Goal: Book appointment/travel/reservation

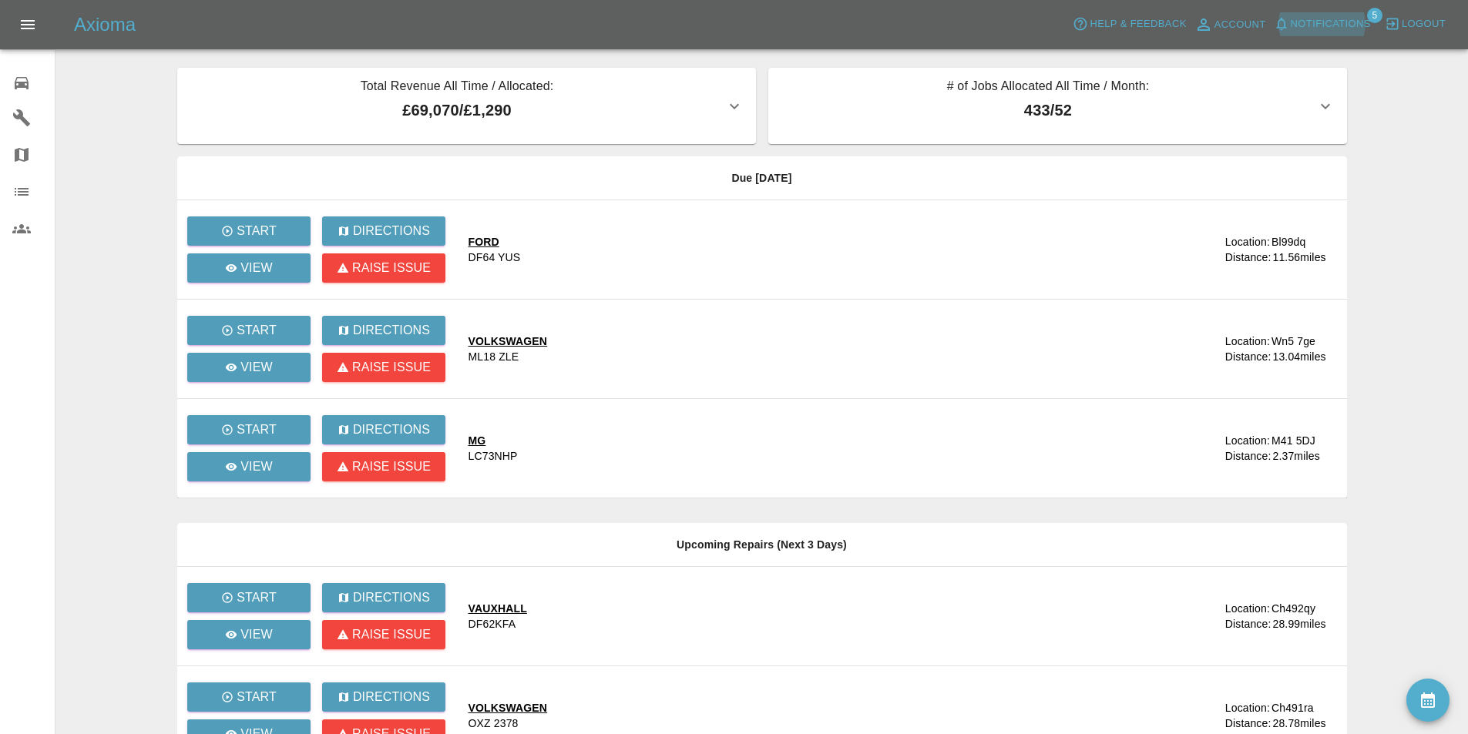
click at [1320, 17] on span "Notifications" at bounding box center [1331, 24] width 80 height 18
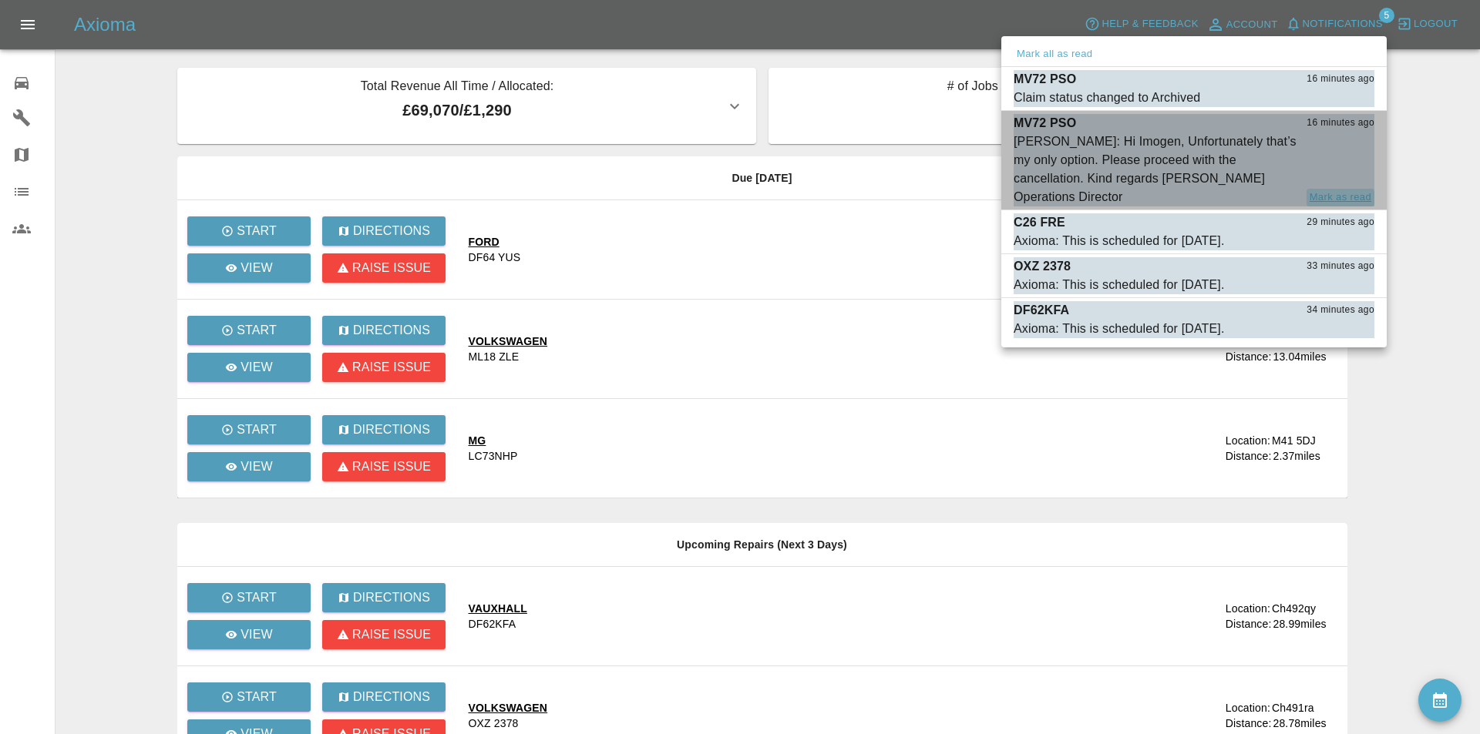
click at [1340, 192] on button "Mark as read" at bounding box center [1340, 198] width 68 height 18
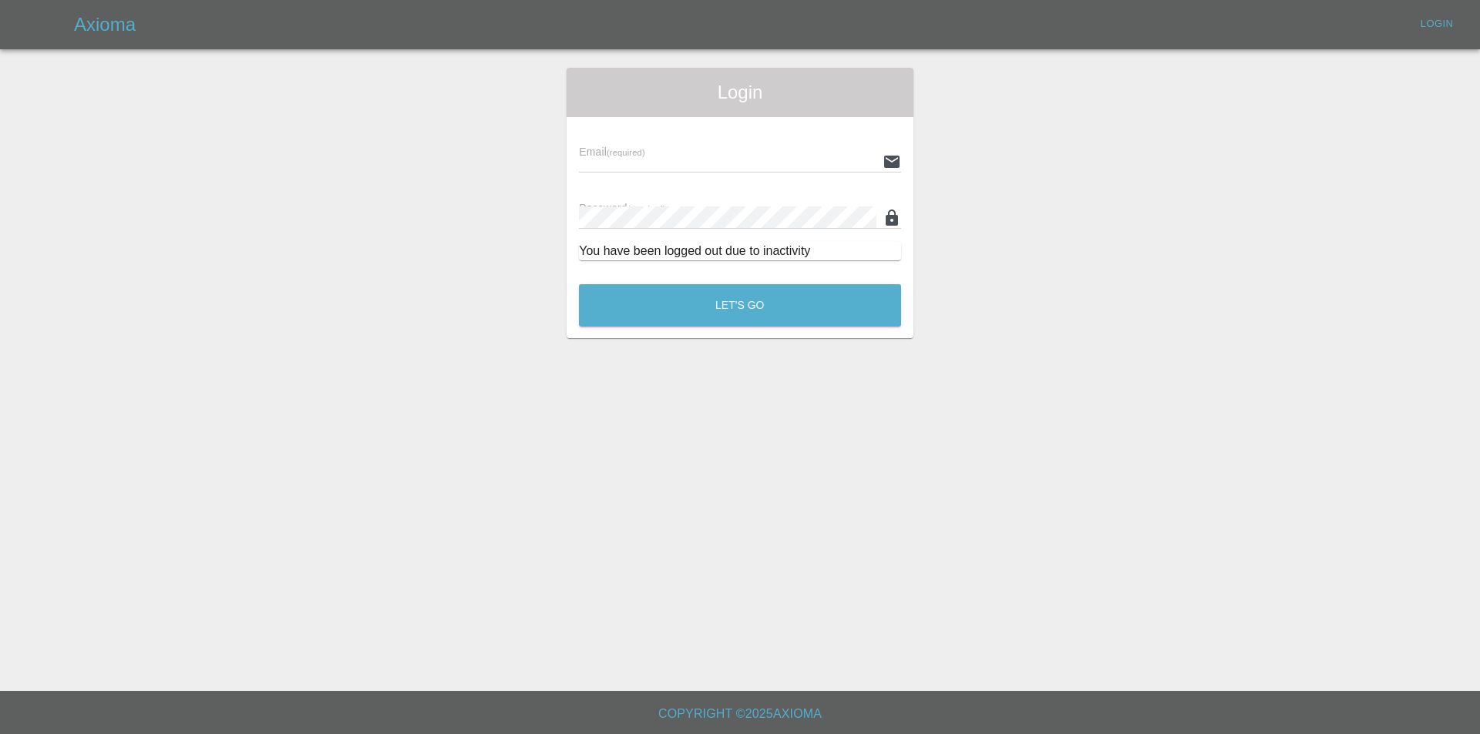
type input "info@spraywaysmartrepairs.co.uk"
click at [775, 311] on button "Let's Go" at bounding box center [740, 305] width 322 height 42
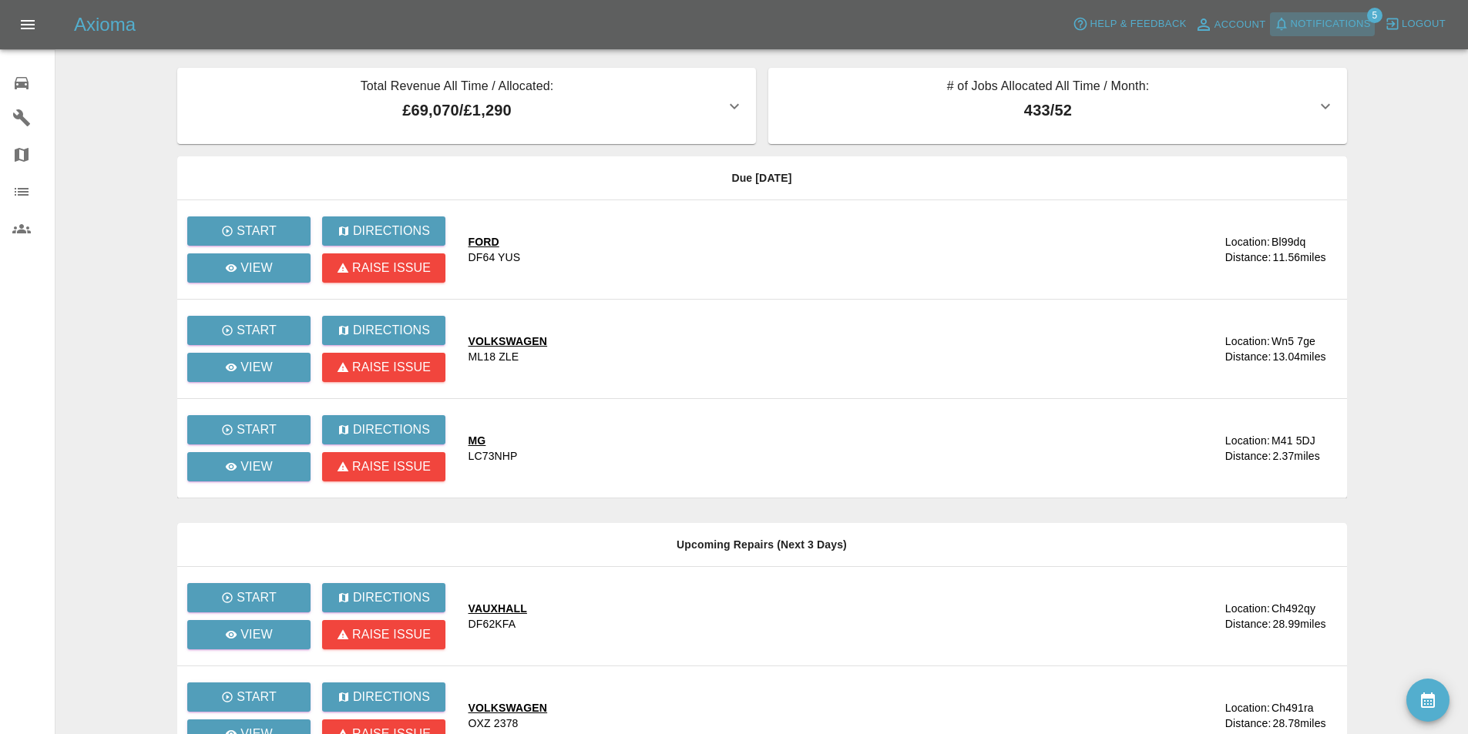
click at [1301, 32] on span "Notifications" at bounding box center [1331, 24] width 80 height 18
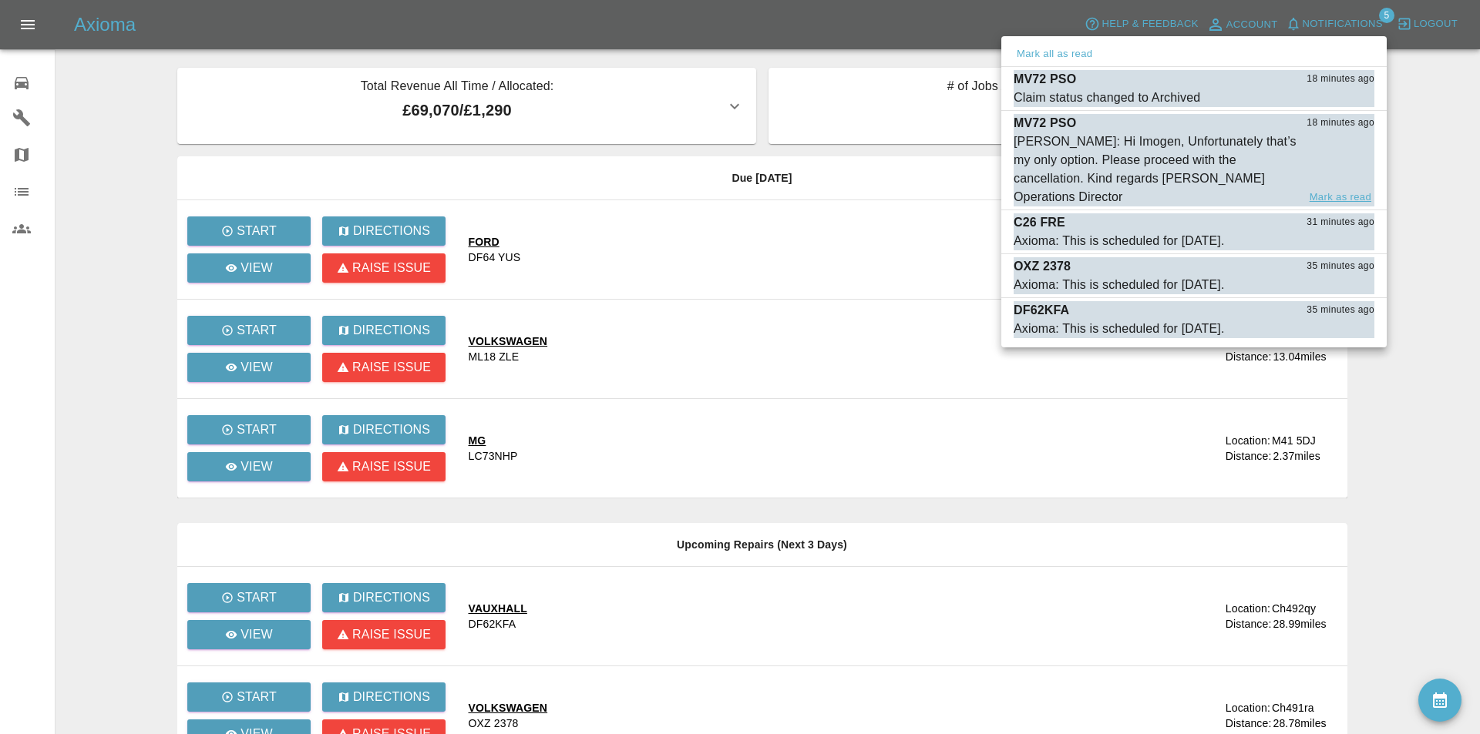
click at [1339, 193] on button "Mark as read" at bounding box center [1340, 198] width 68 height 18
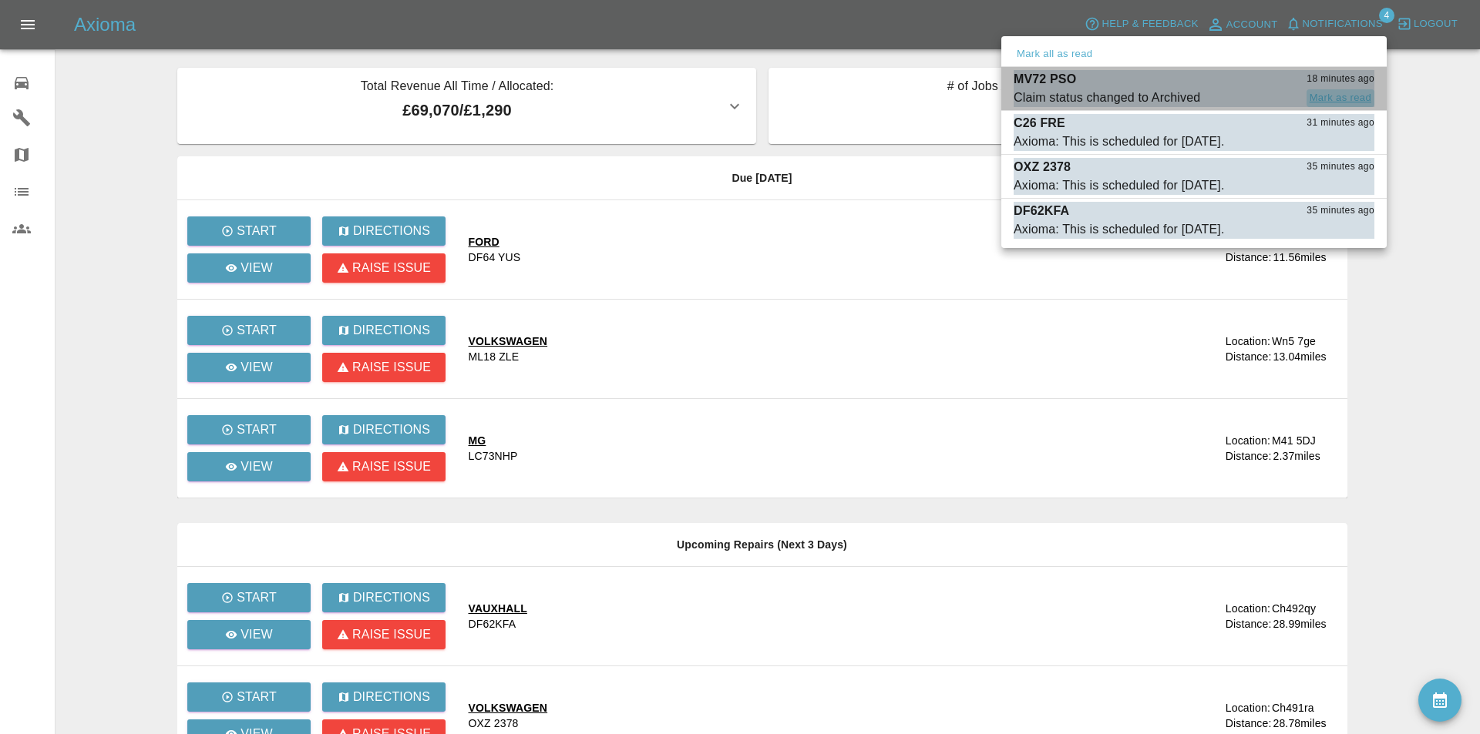
click at [1327, 97] on button "Mark as read" at bounding box center [1340, 98] width 68 height 18
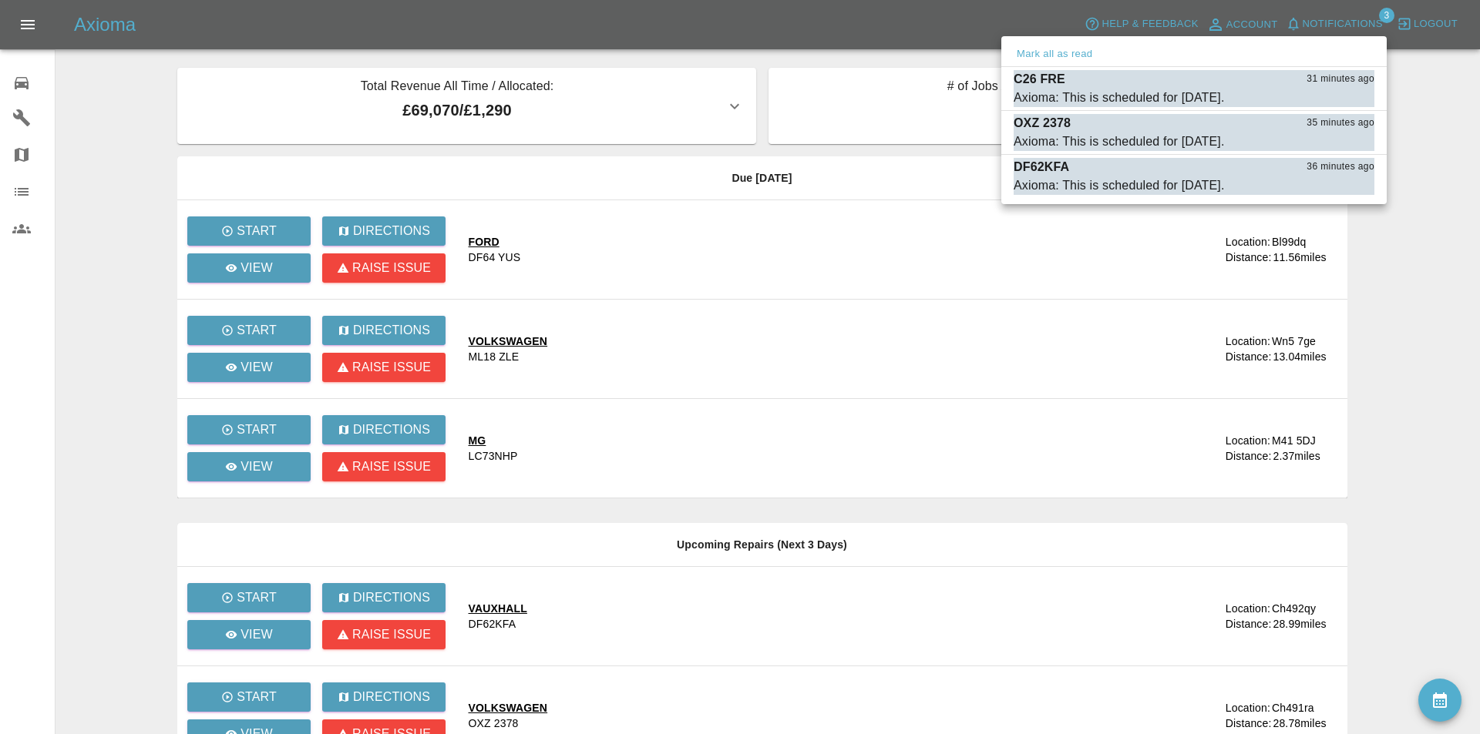
click at [129, 99] on div at bounding box center [740, 367] width 1480 height 734
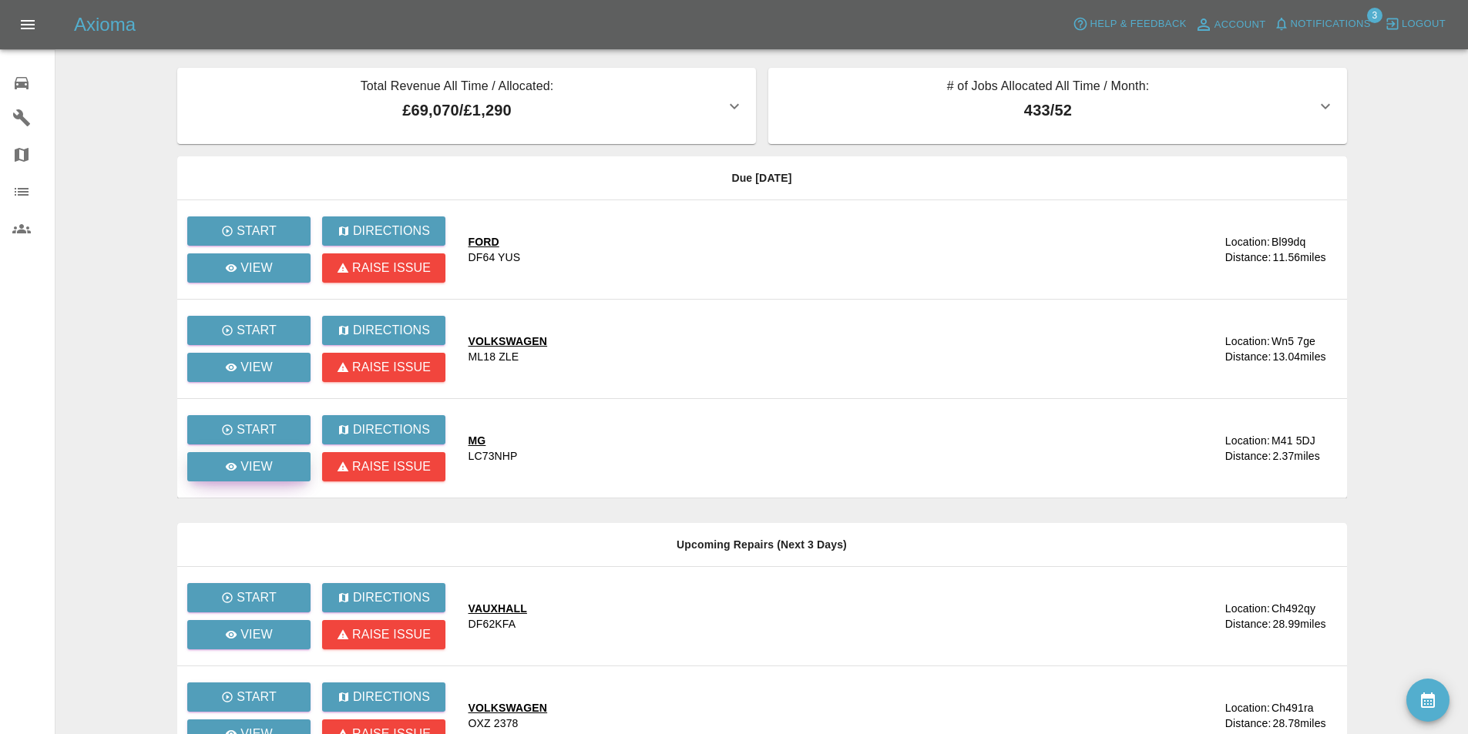
click at [279, 467] on link "View" at bounding box center [248, 466] width 123 height 29
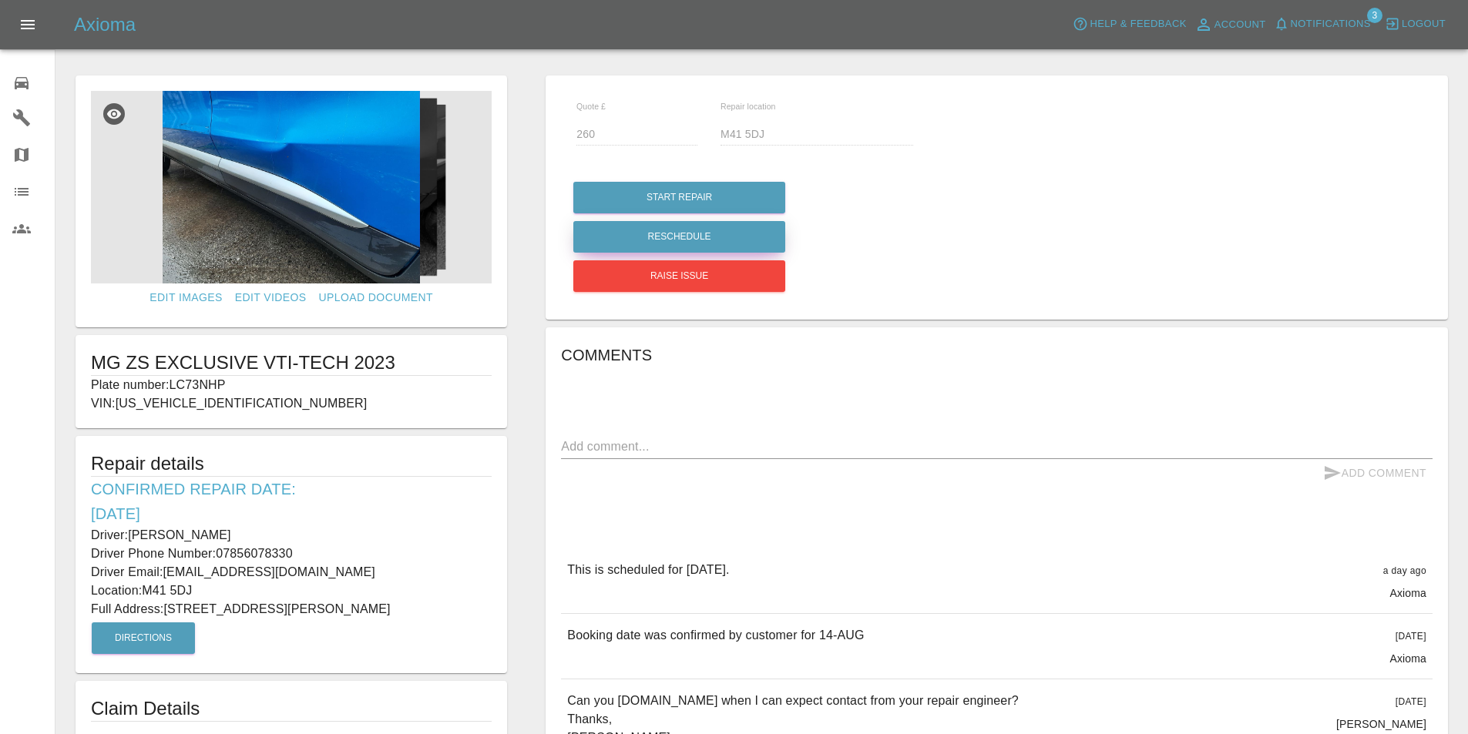
click at [707, 231] on button "Reschedule" at bounding box center [679, 237] width 212 height 32
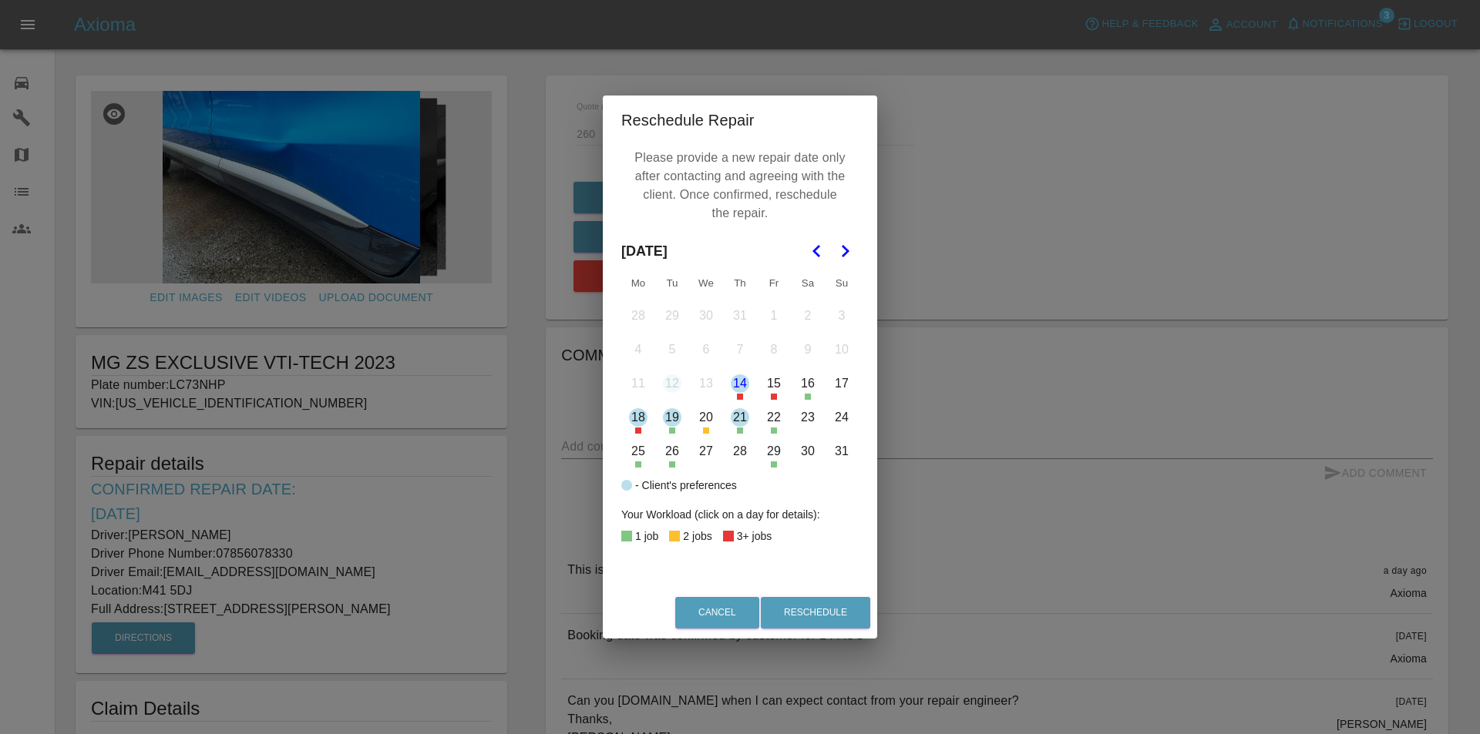
click at [738, 418] on button "21" at bounding box center [740, 418] width 32 height 32
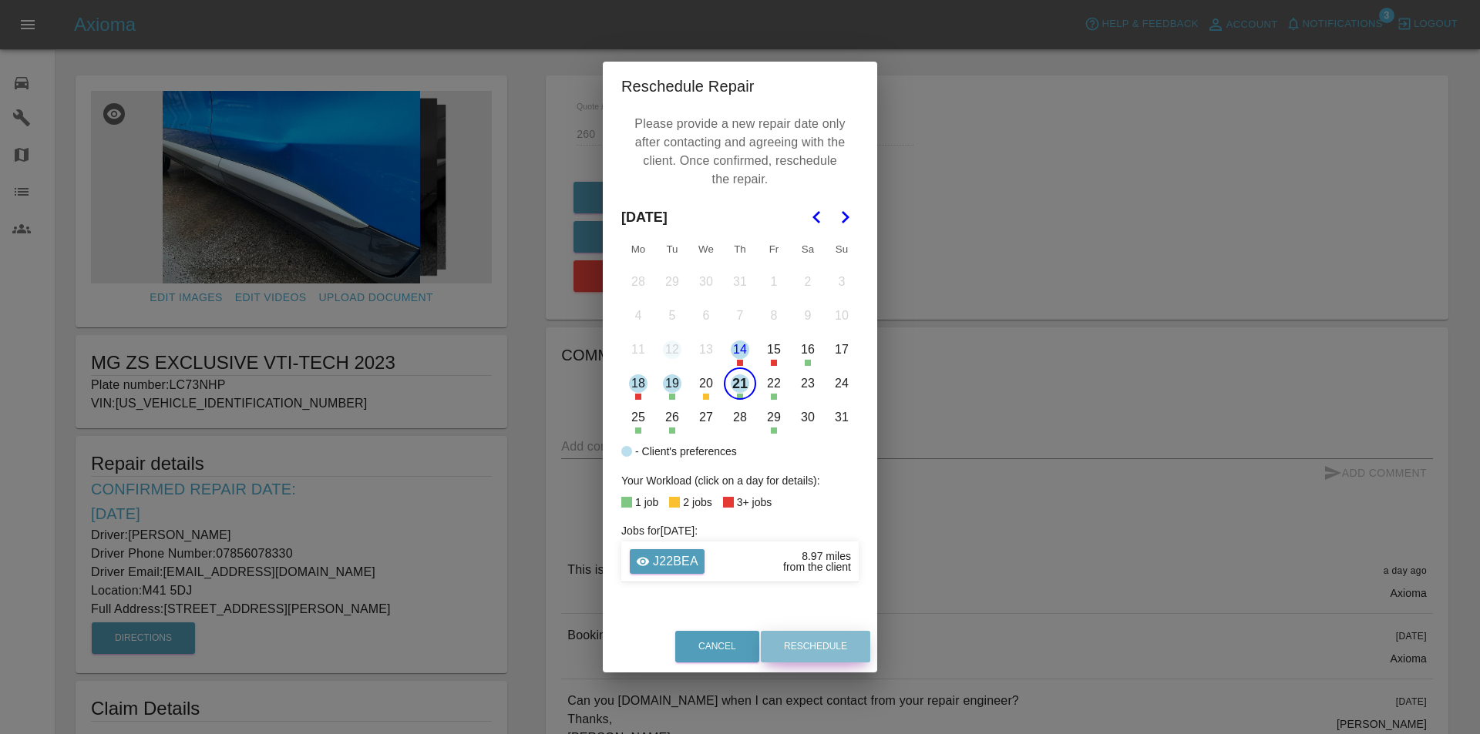
click at [816, 640] on button "Reschedule" at bounding box center [815, 647] width 109 height 32
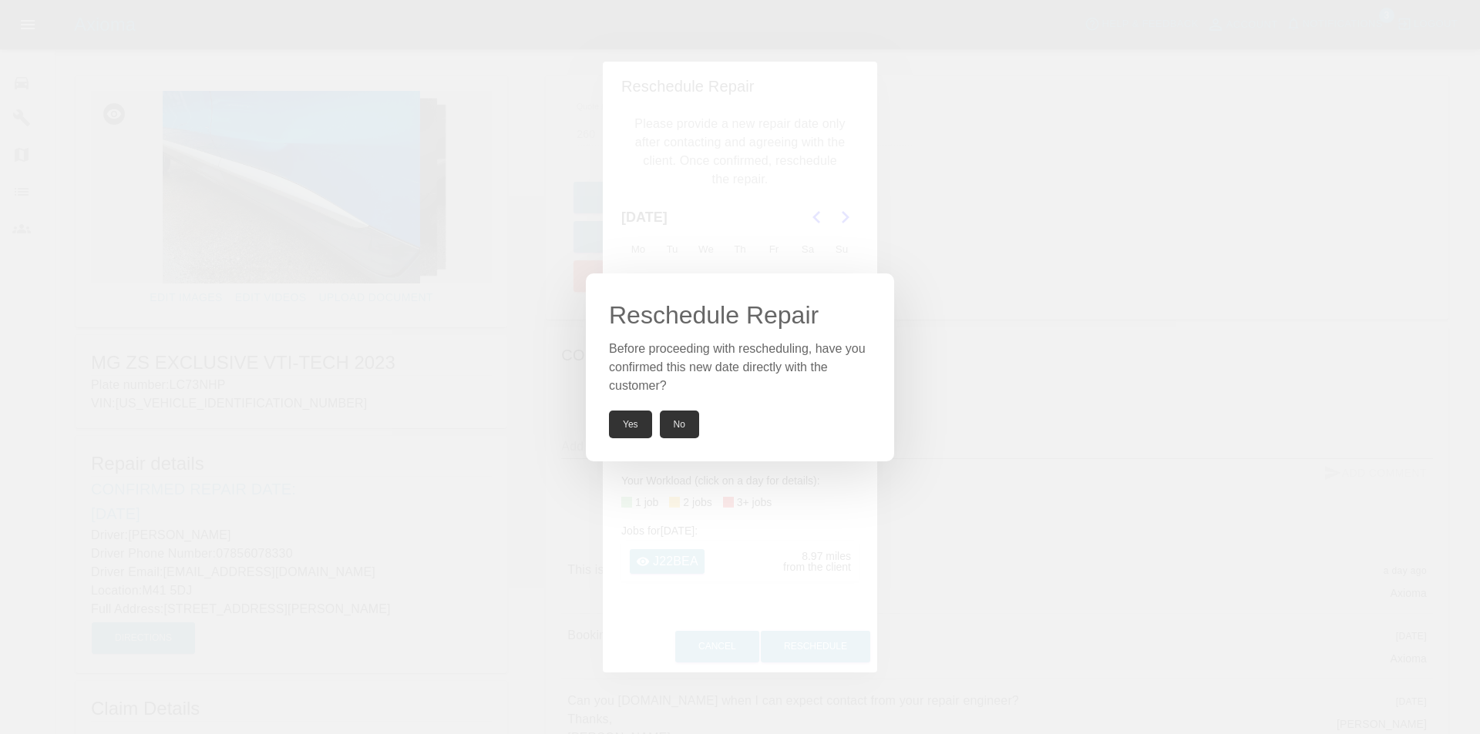
click at [626, 427] on button "Yes" at bounding box center [630, 425] width 43 height 28
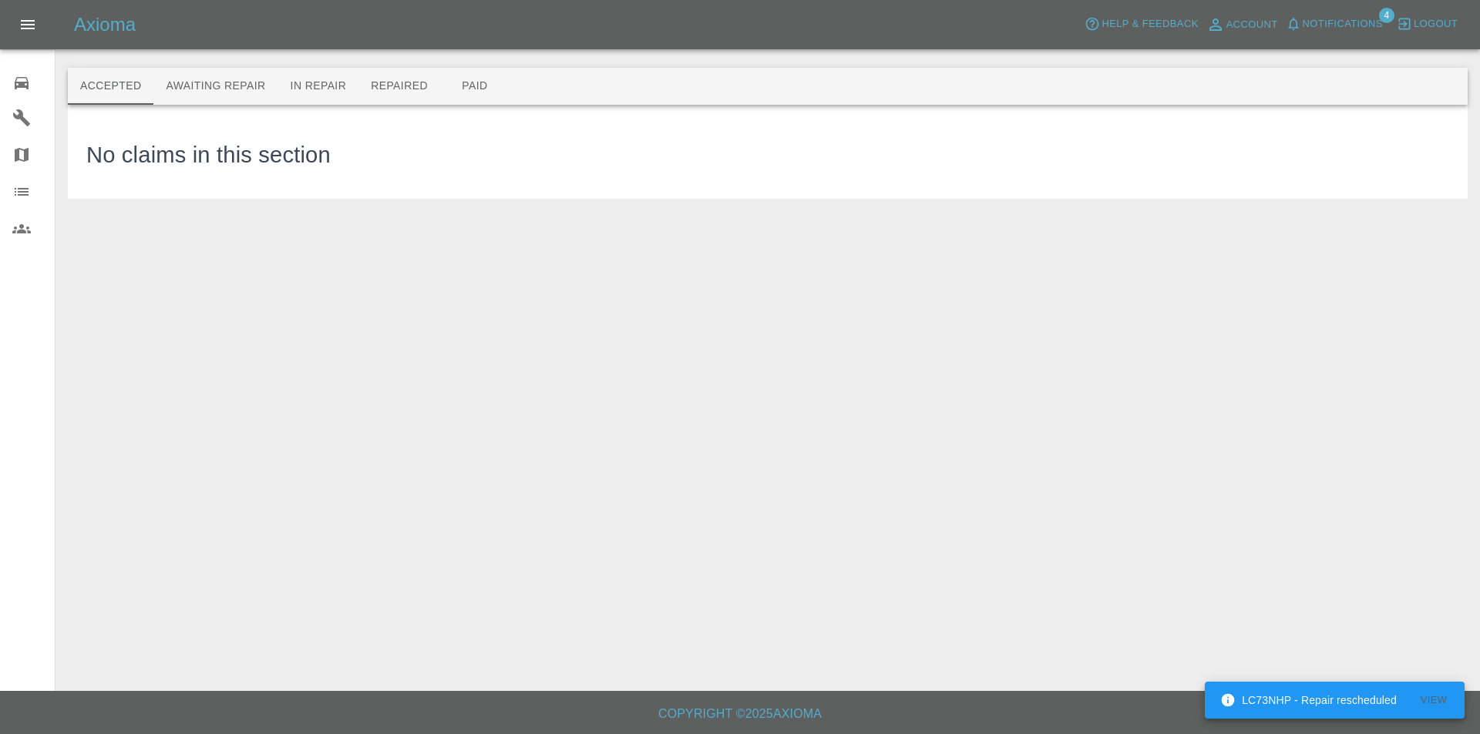
click at [22, 90] on icon at bounding box center [21, 83] width 18 height 18
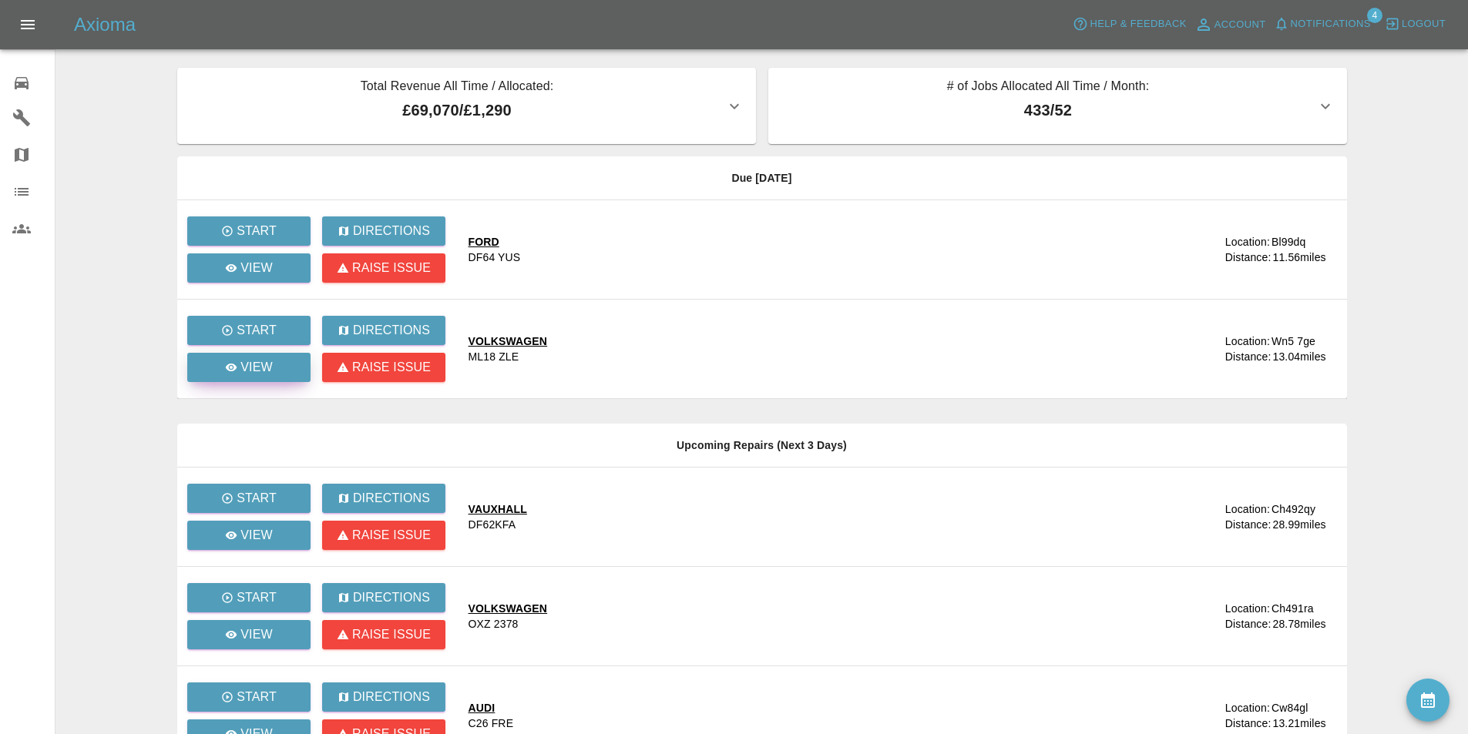
click at [265, 367] on p "View" at bounding box center [256, 367] width 32 height 18
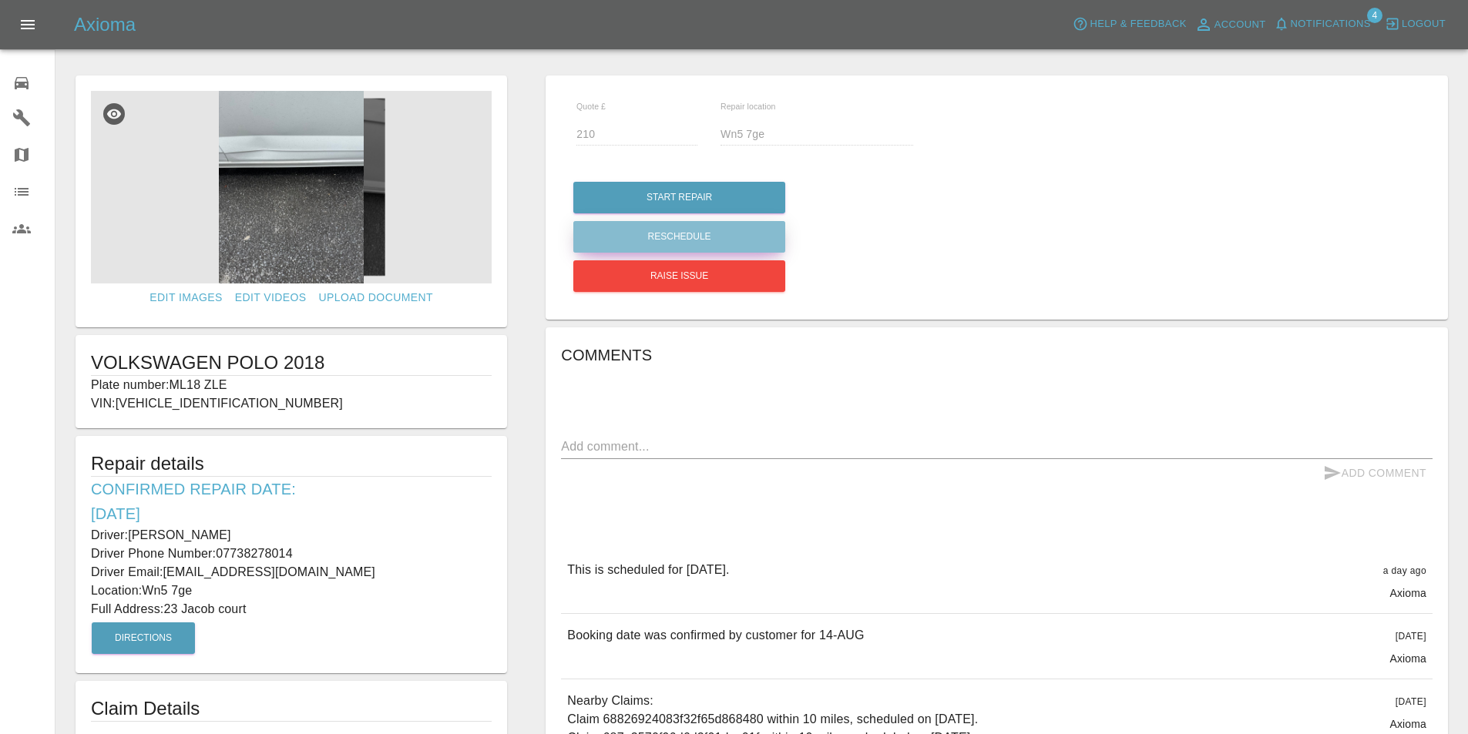
click at [680, 230] on button "Reschedule" at bounding box center [679, 237] width 212 height 32
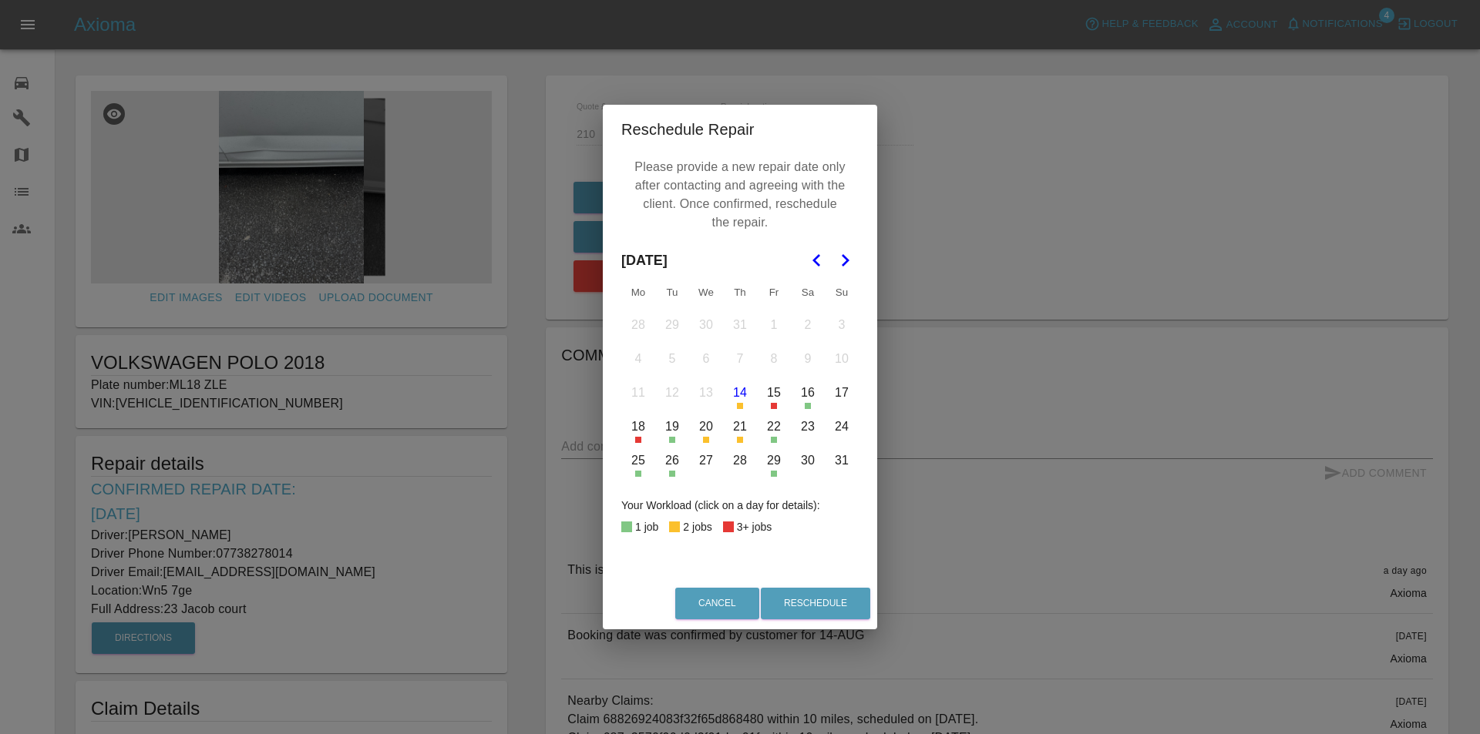
click at [669, 431] on button "19" at bounding box center [672, 427] width 32 height 32
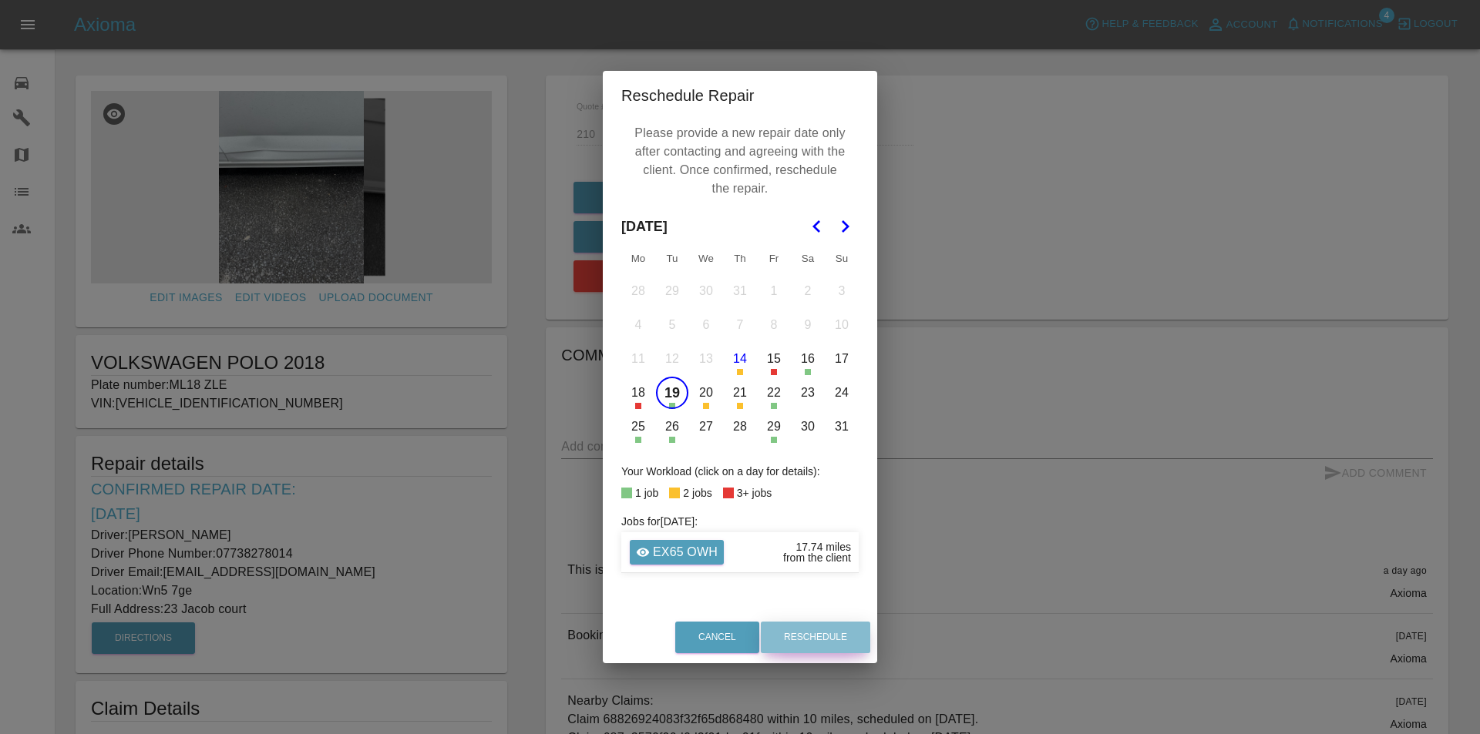
click at [808, 631] on button "Reschedule" at bounding box center [815, 638] width 109 height 32
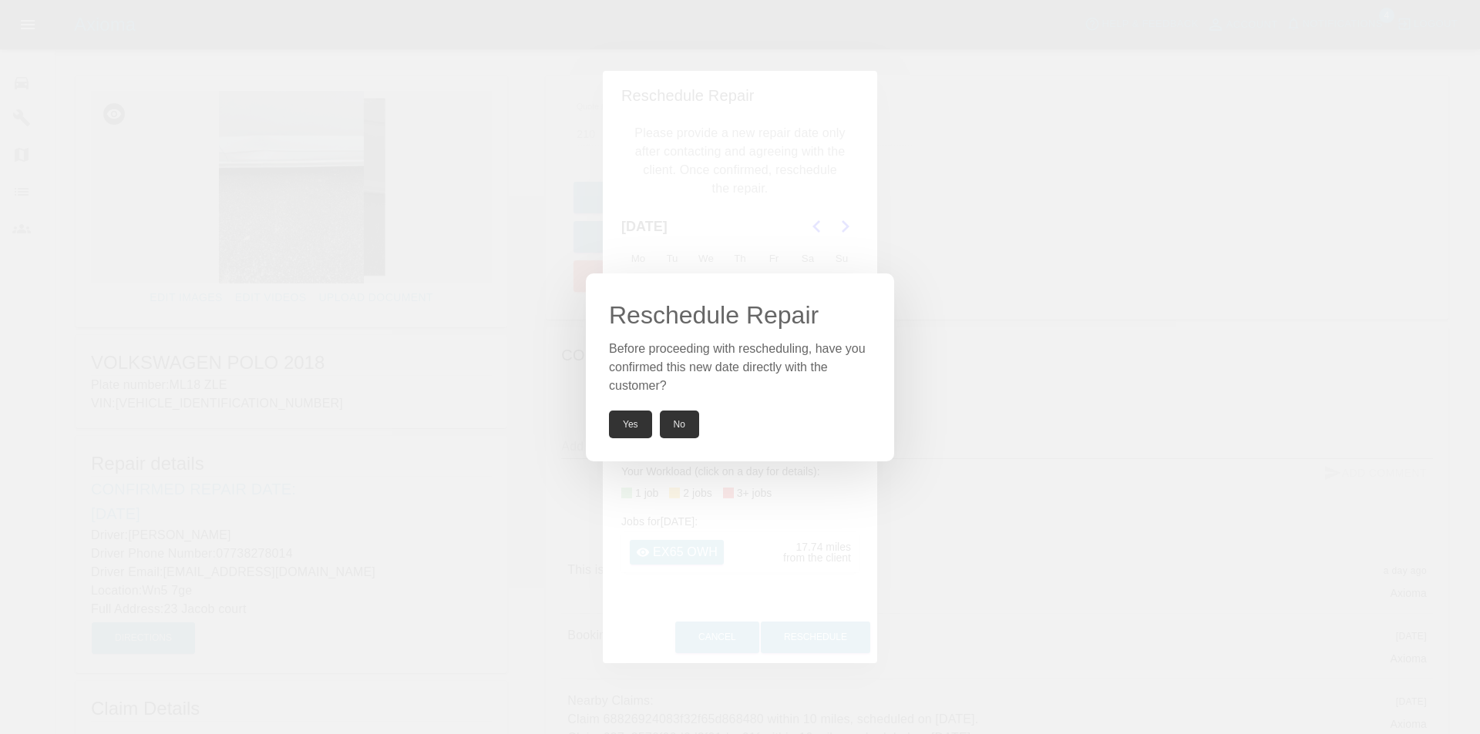
click at [634, 419] on button "Yes" at bounding box center [630, 425] width 43 height 28
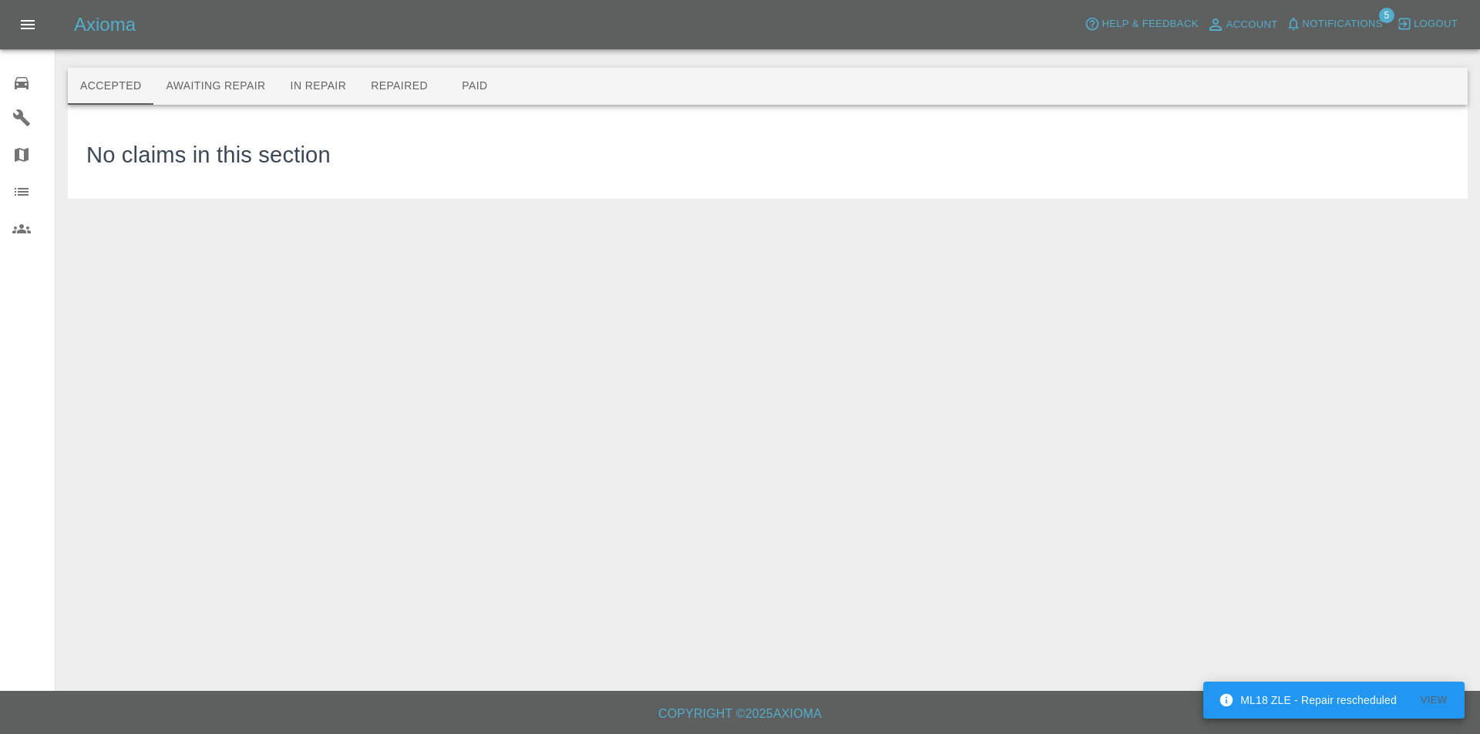
click at [475, 153] on div "No claims in this section" at bounding box center [767, 151] width 1363 height 57
click at [13, 81] on icon at bounding box center [21, 83] width 18 height 18
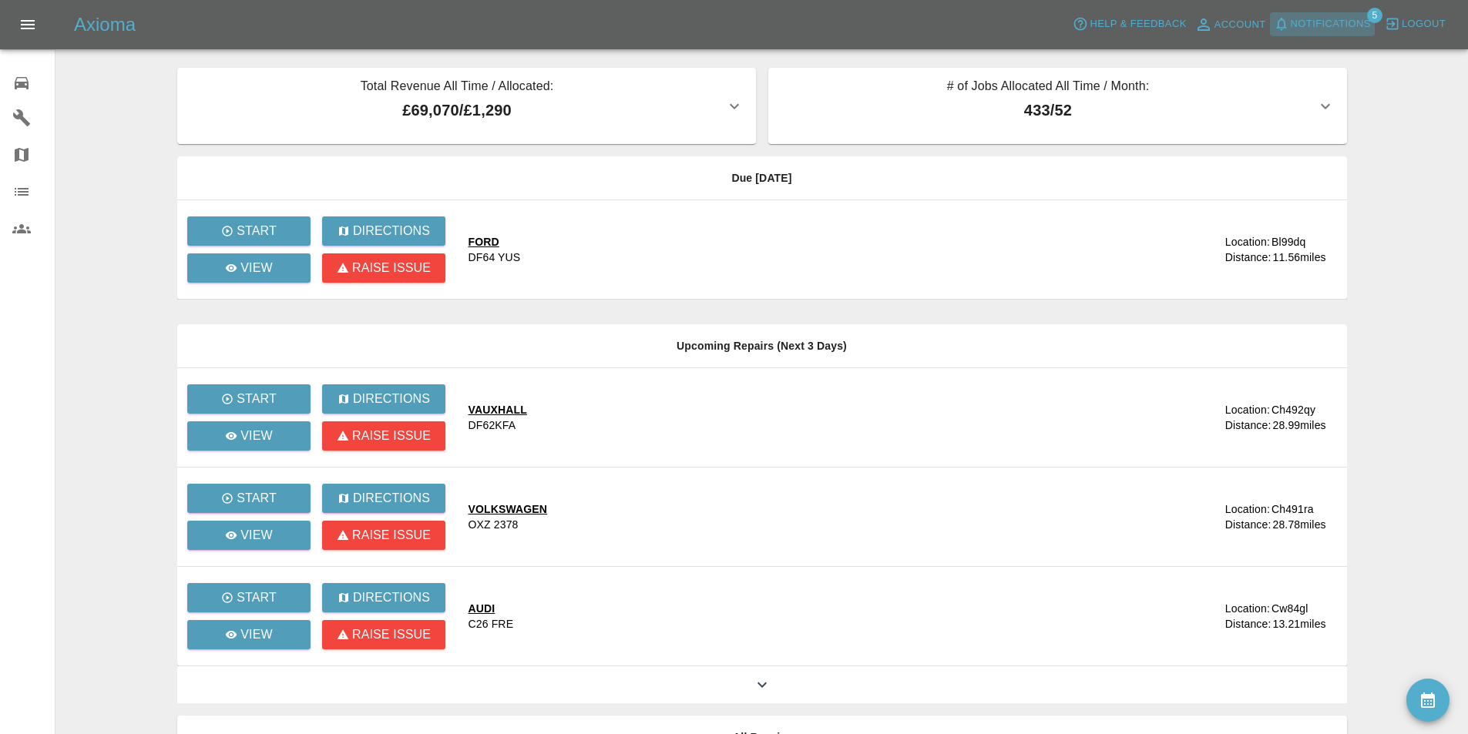
click at [1351, 19] on span "Notifications" at bounding box center [1331, 24] width 80 height 18
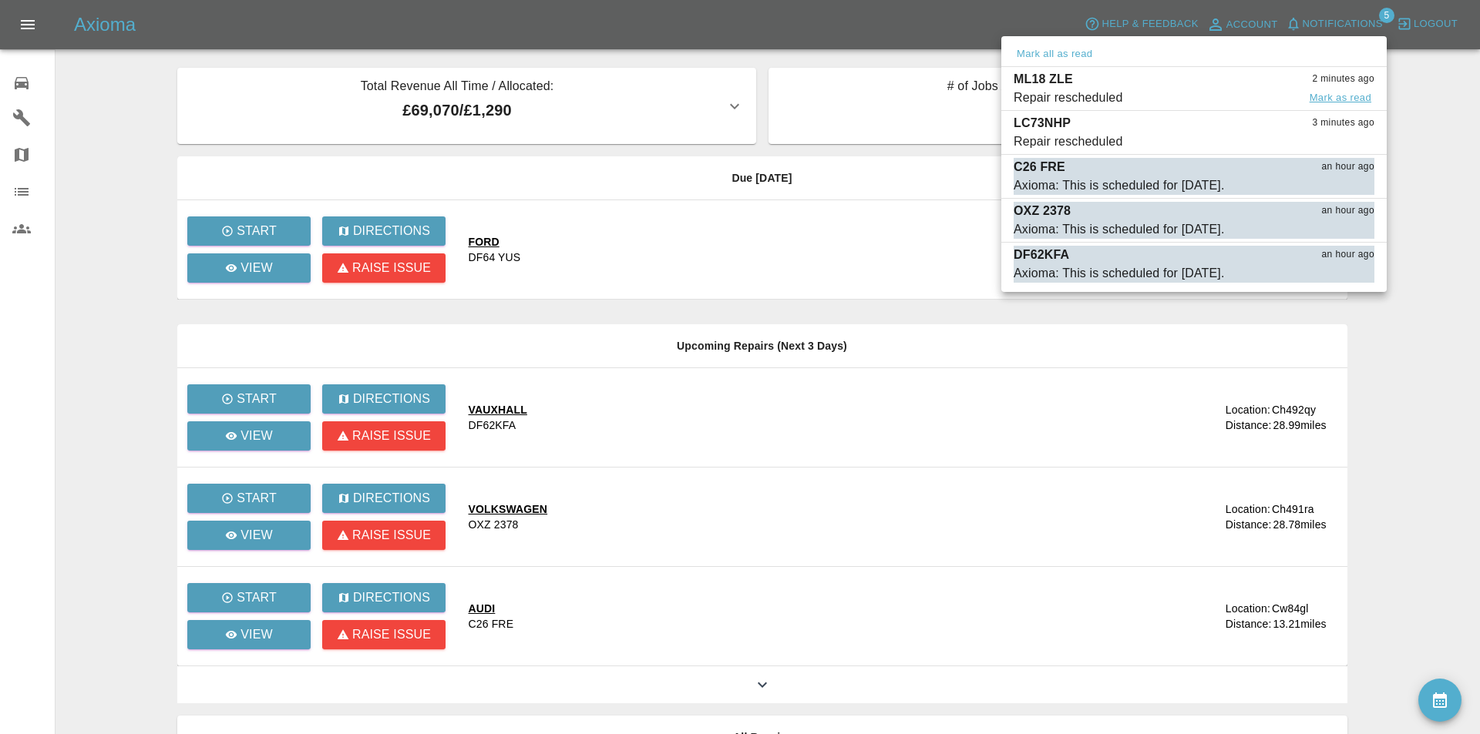
click at [1348, 93] on button "Mark as read" at bounding box center [1340, 98] width 68 height 18
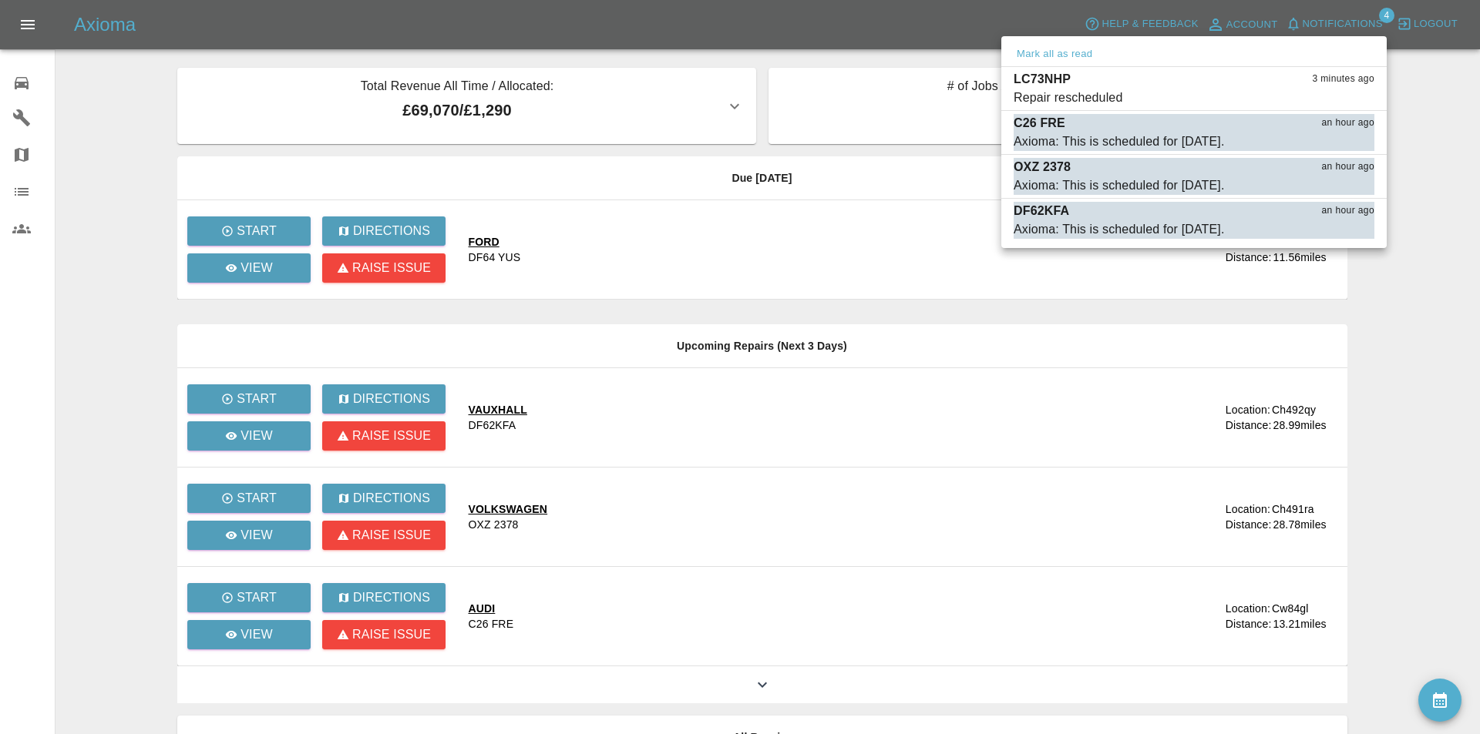
click at [1348, 93] on button "Mark as read" at bounding box center [1340, 98] width 68 height 18
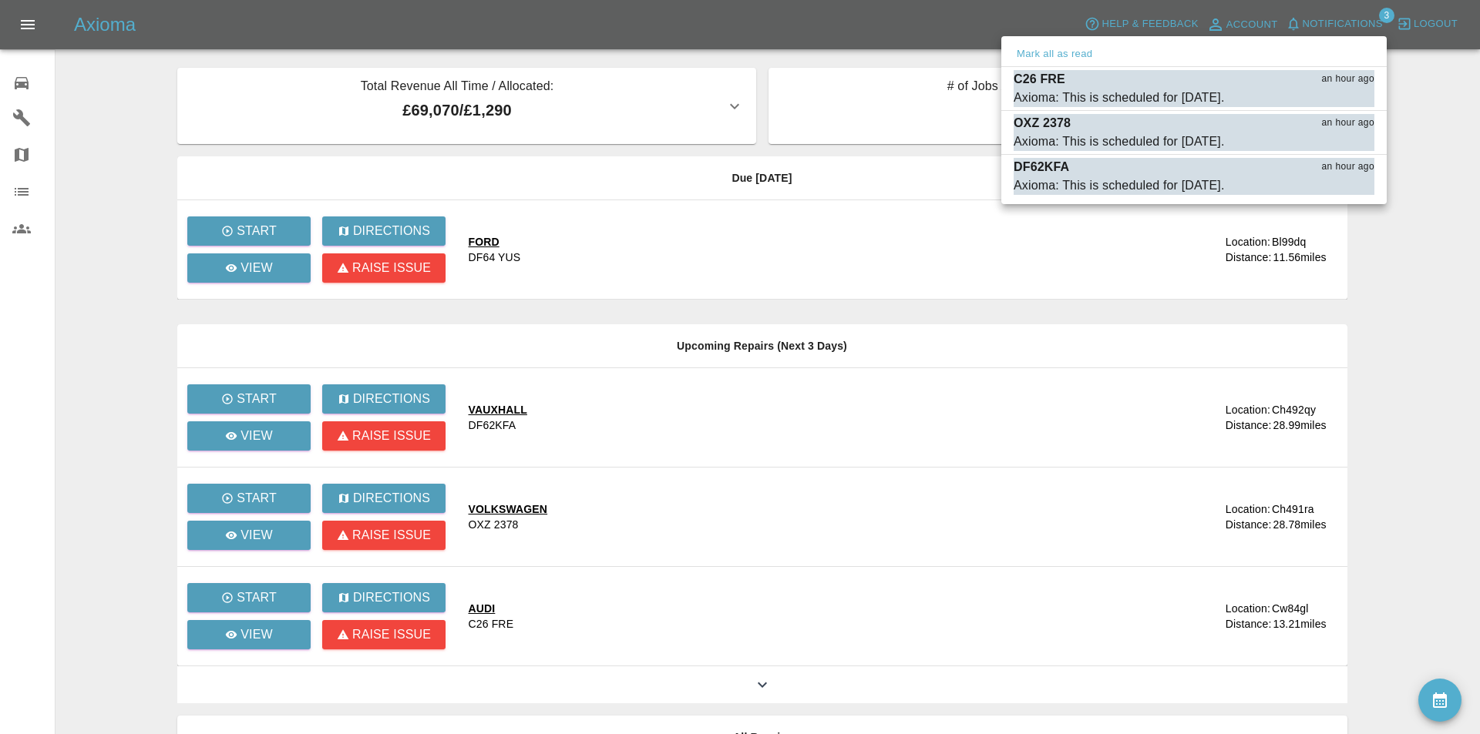
click at [903, 22] on div at bounding box center [740, 367] width 1480 height 734
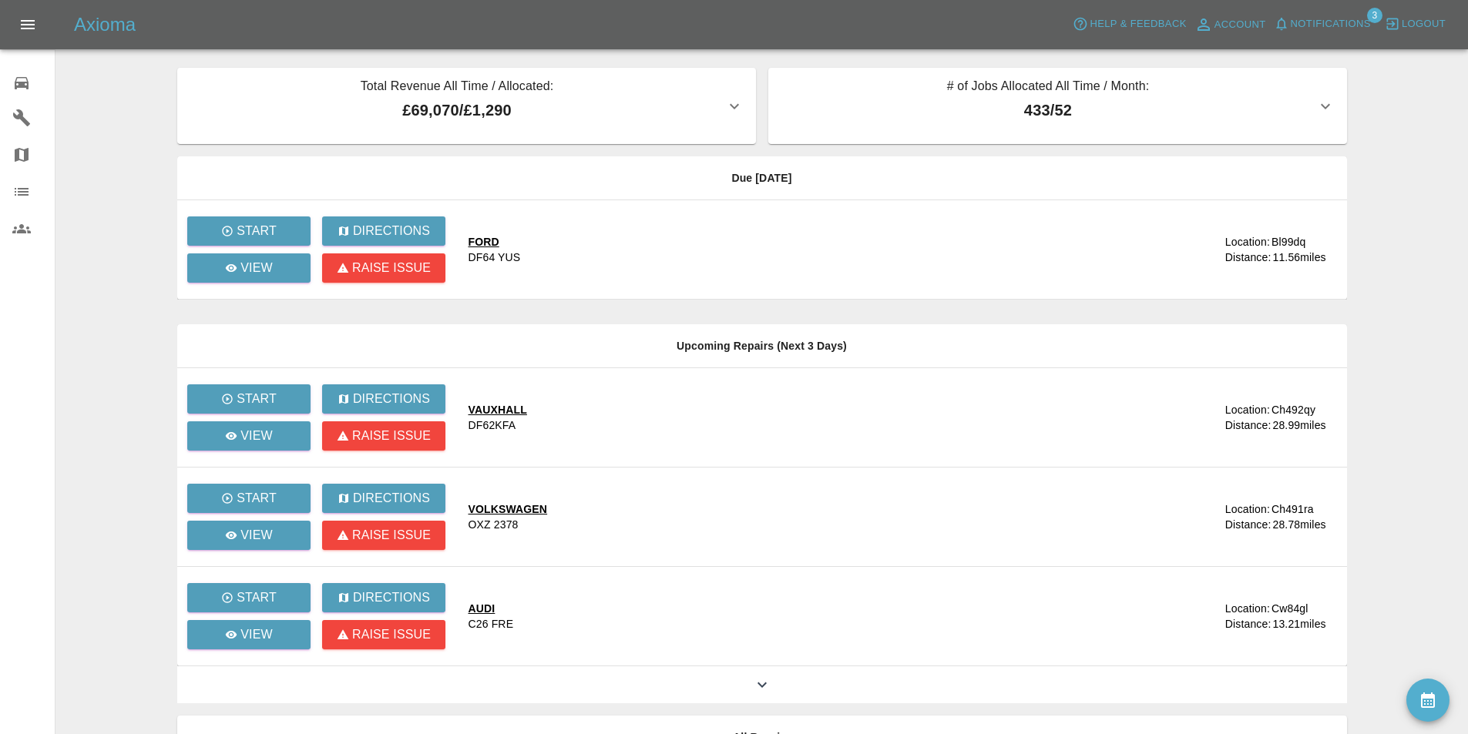
click at [20, 82] on icon at bounding box center [22, 83] width 14 height 12
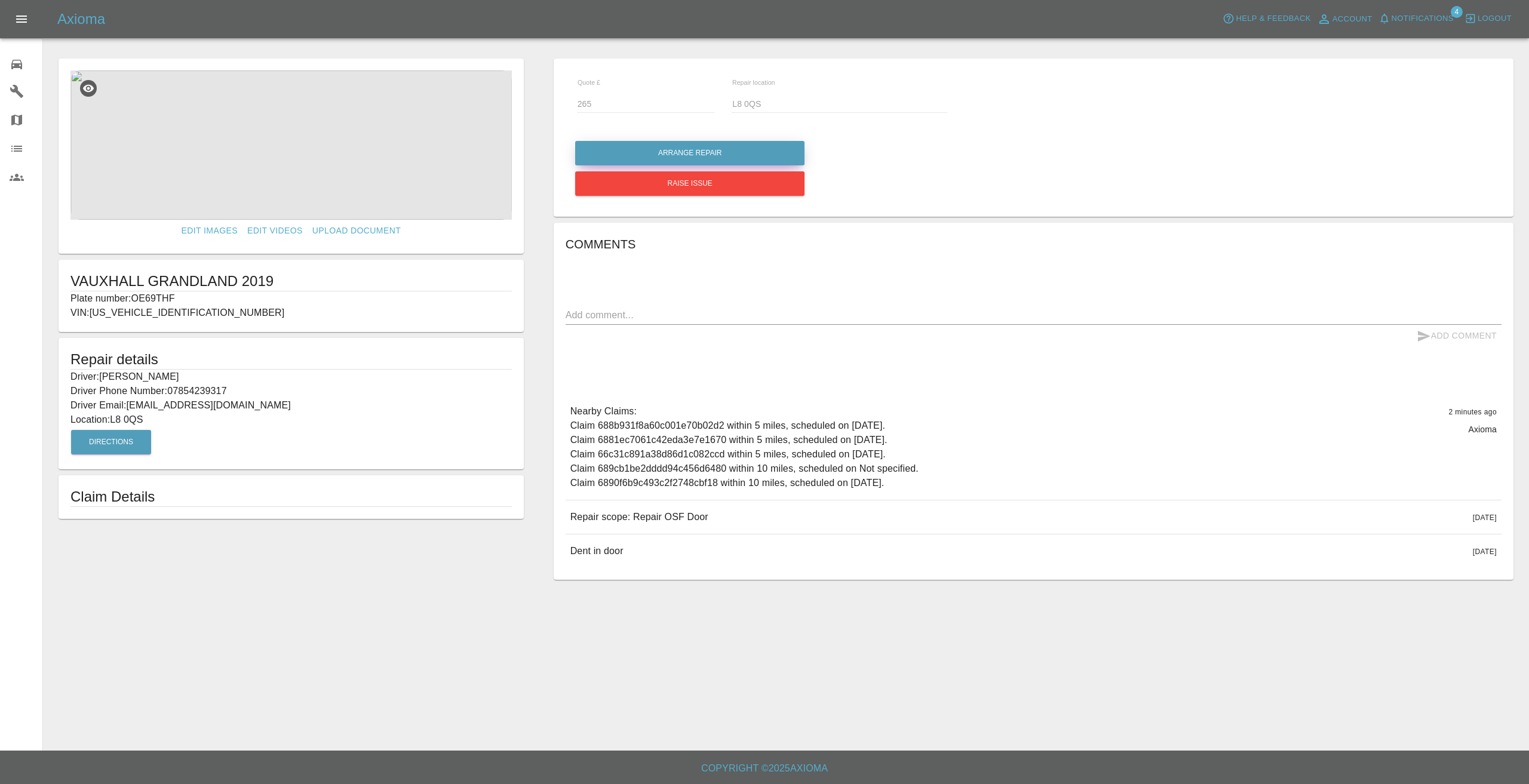
click at [664, 145] on button "Arrange Repair" at bounding box center [690, 153] width 229 height 25
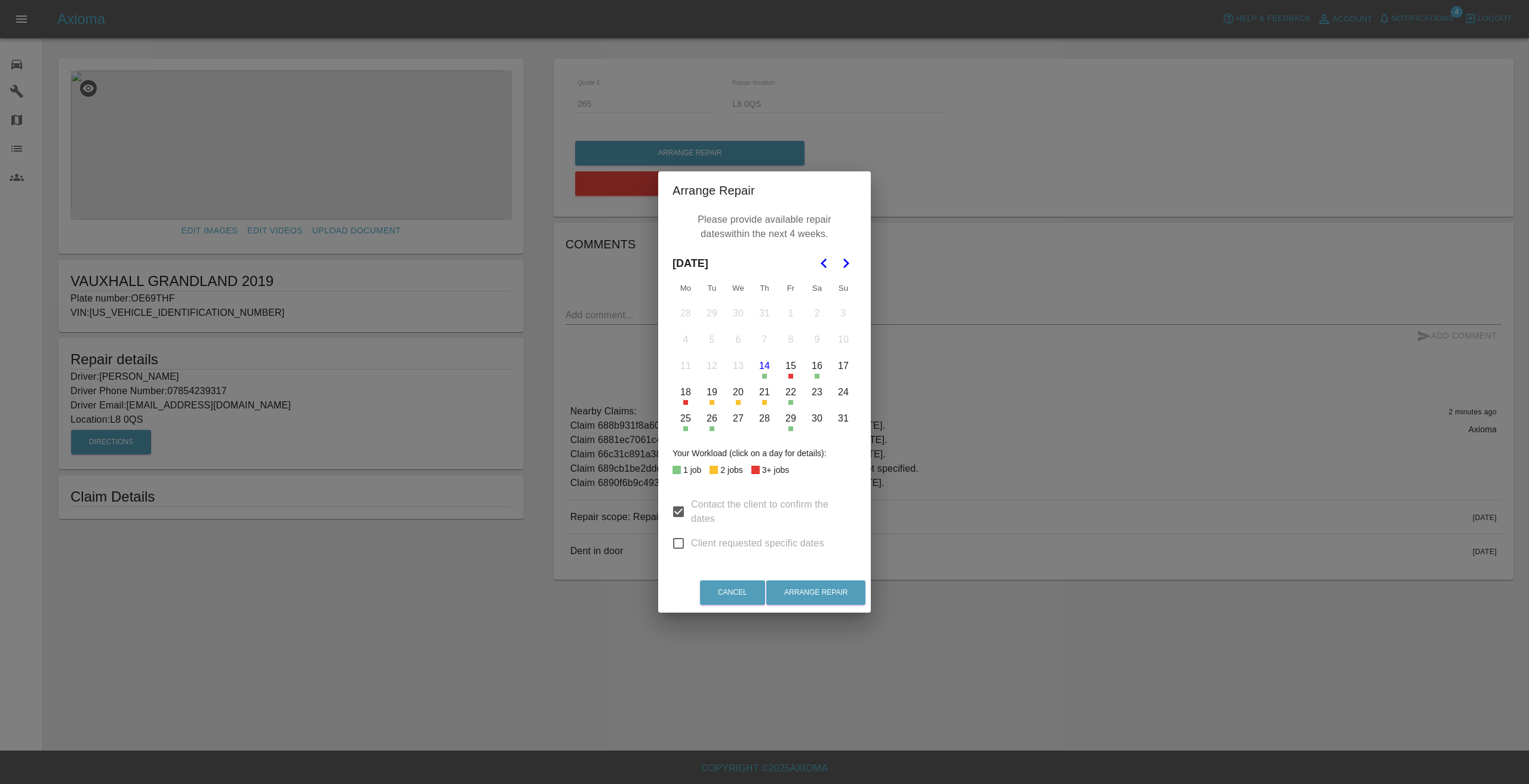
click at [793, 395] on button "22" at bounding box center [790, 392] width 25 height 25
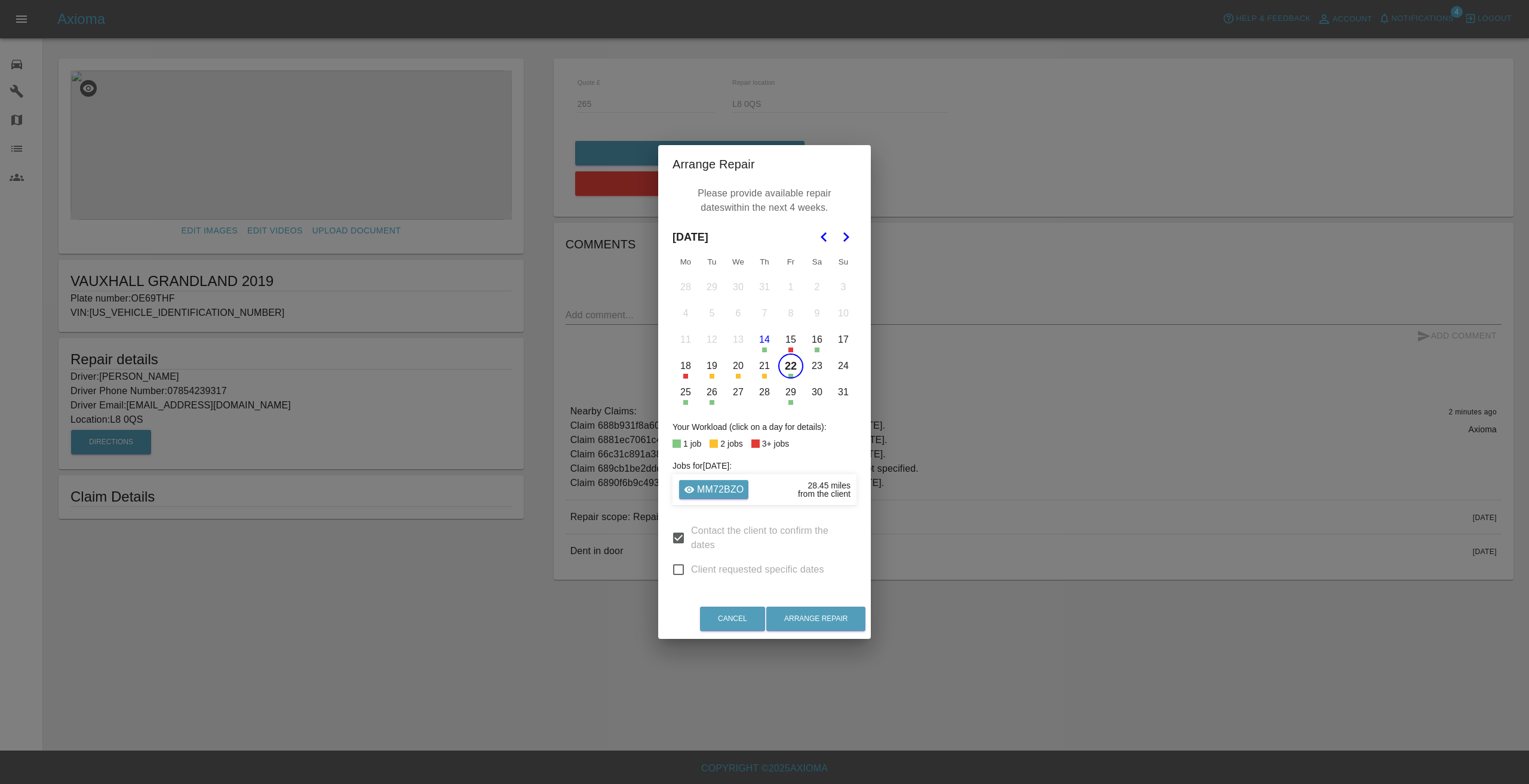
click at [684, 391] on button "25" at bounding box center [686, 392] width 25 height 25
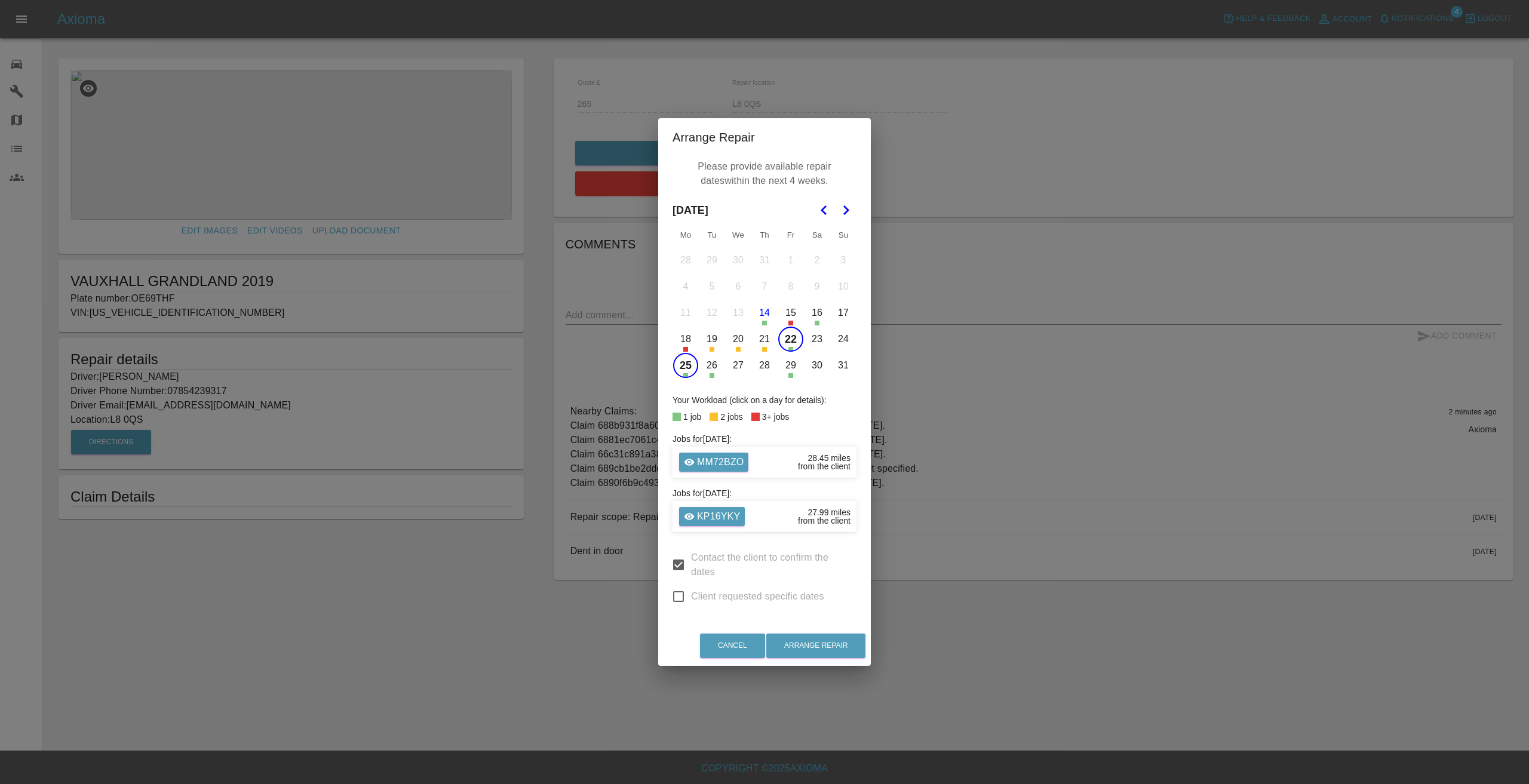
click at [712, 373] on button "26" at bounding box center [712, 365] width 25 height 25
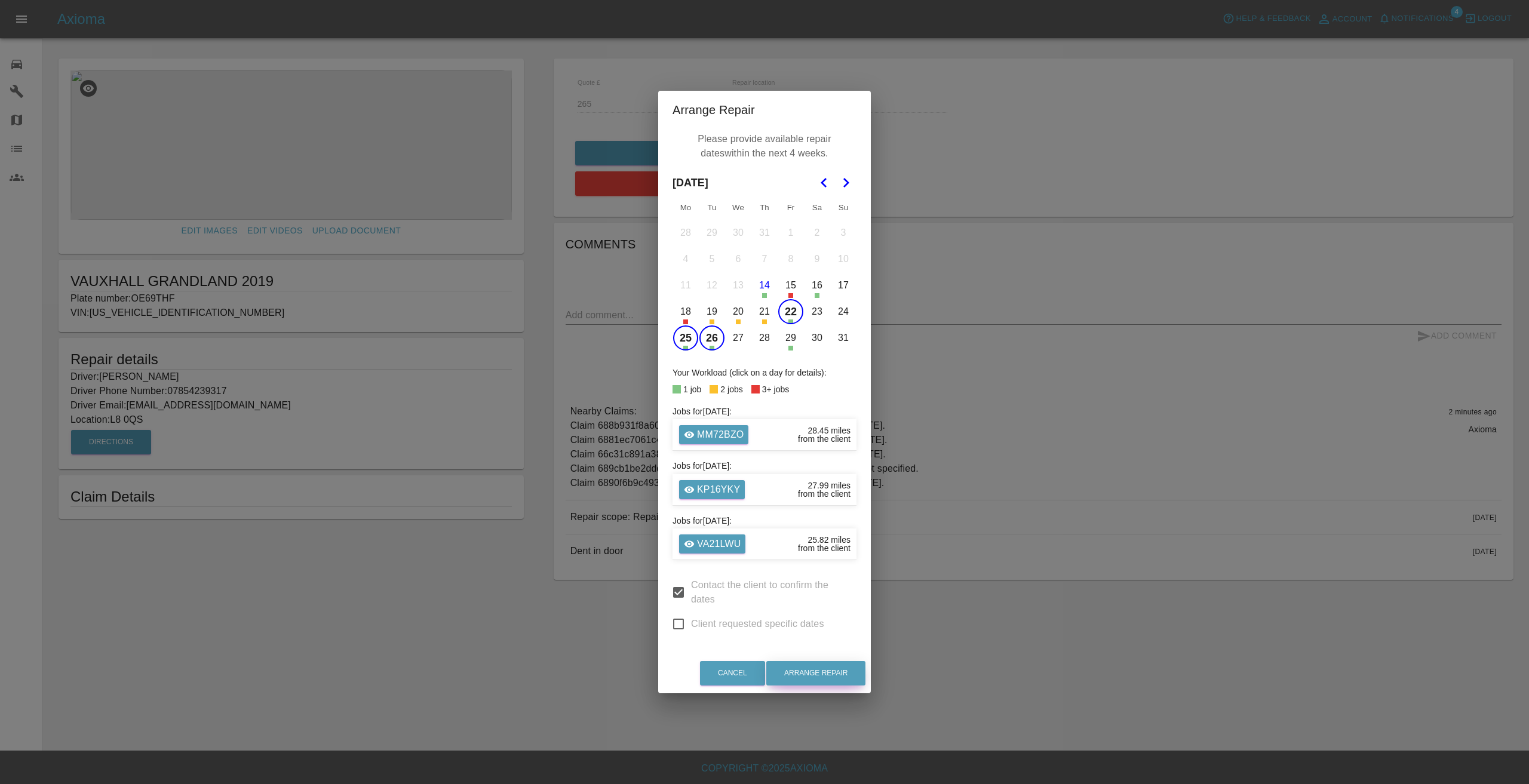
click at [819, 674] on button "Arrange Repair" at bounding box center [816, 673] width 99 height 25
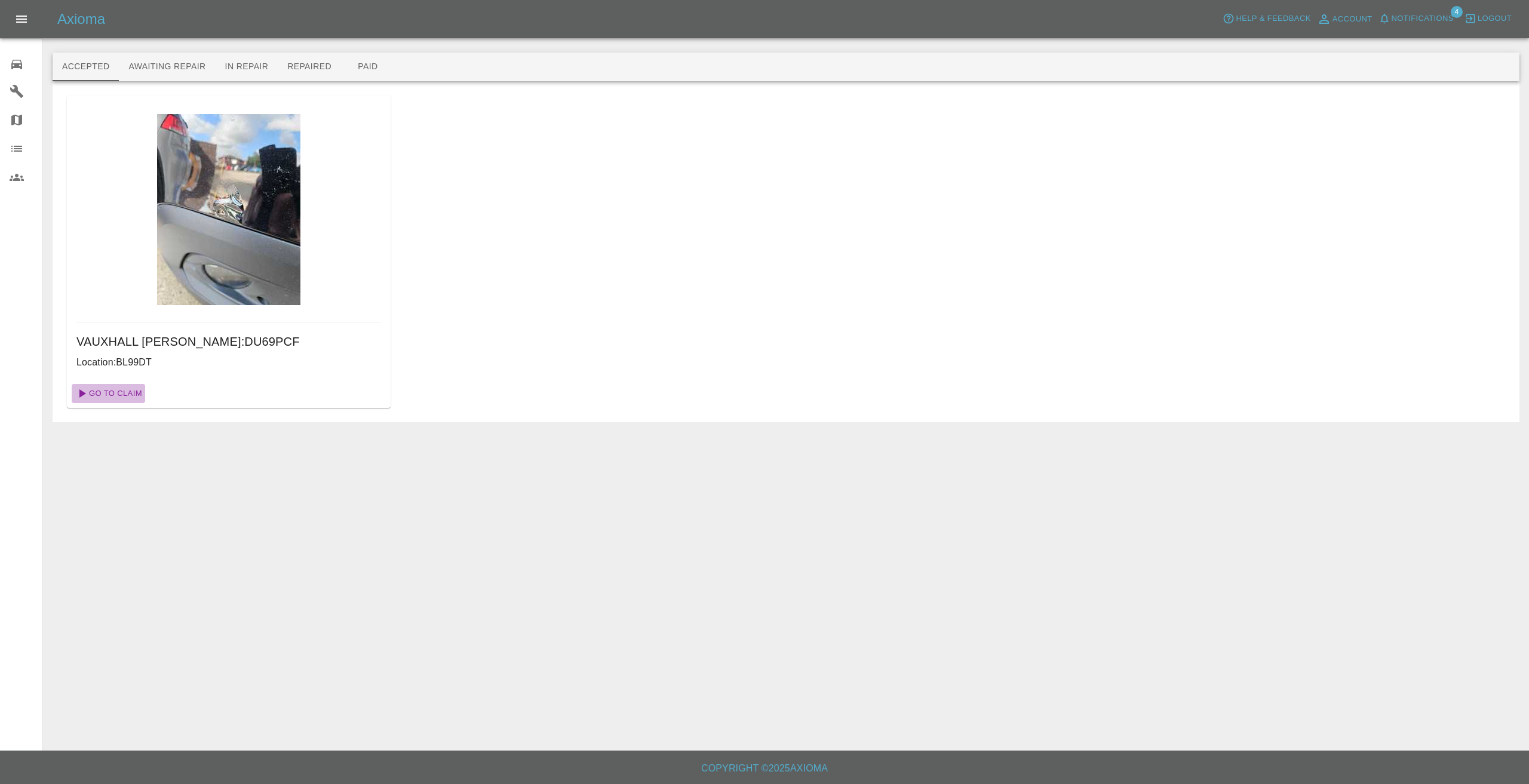
click at [121, 392] on link "Go To Claim" at bounding box center [108, 394] width 74 height 19
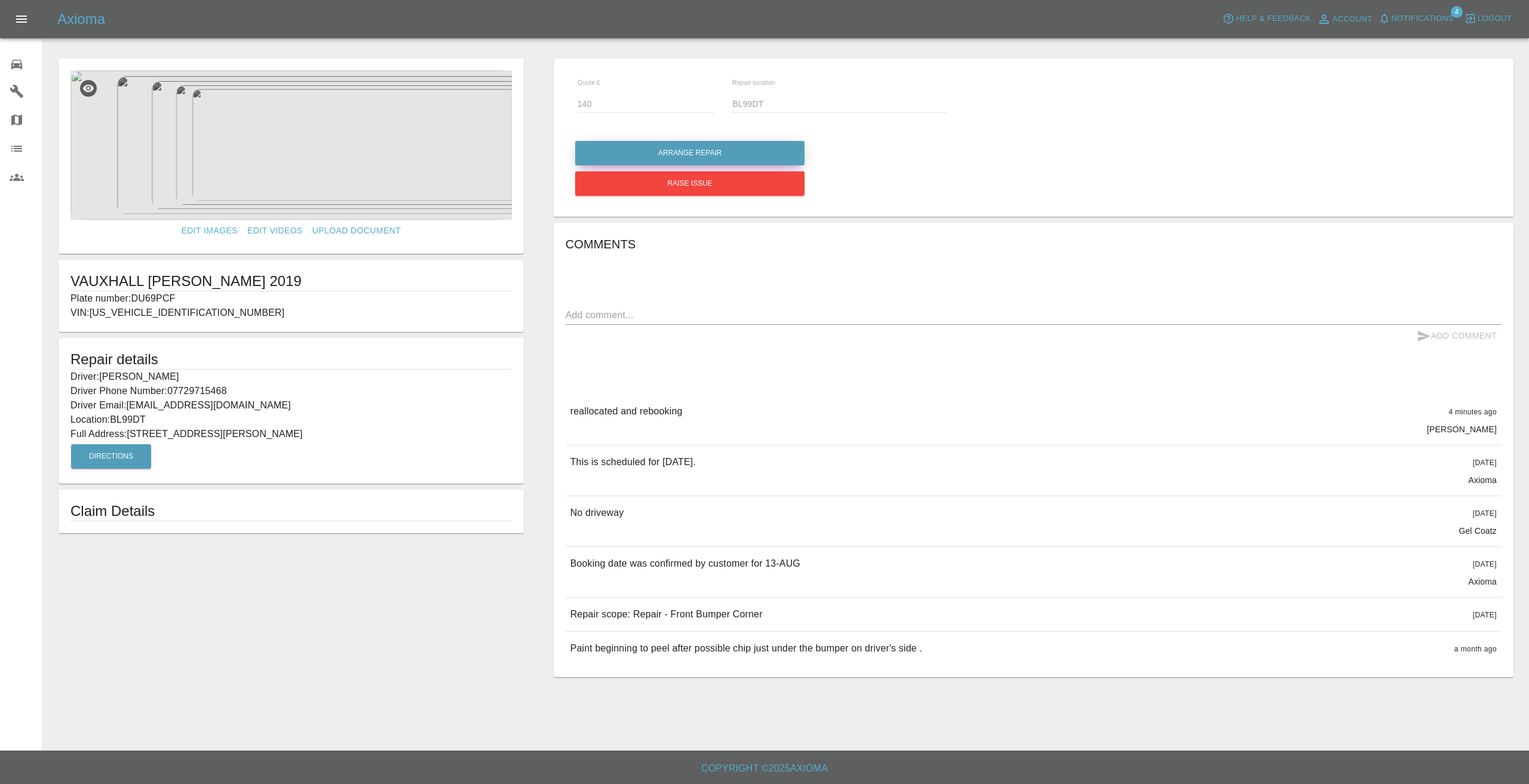
click at [766, 152] on button "Arrange Repair" at bounding box center [690, 153] width 229 height 25
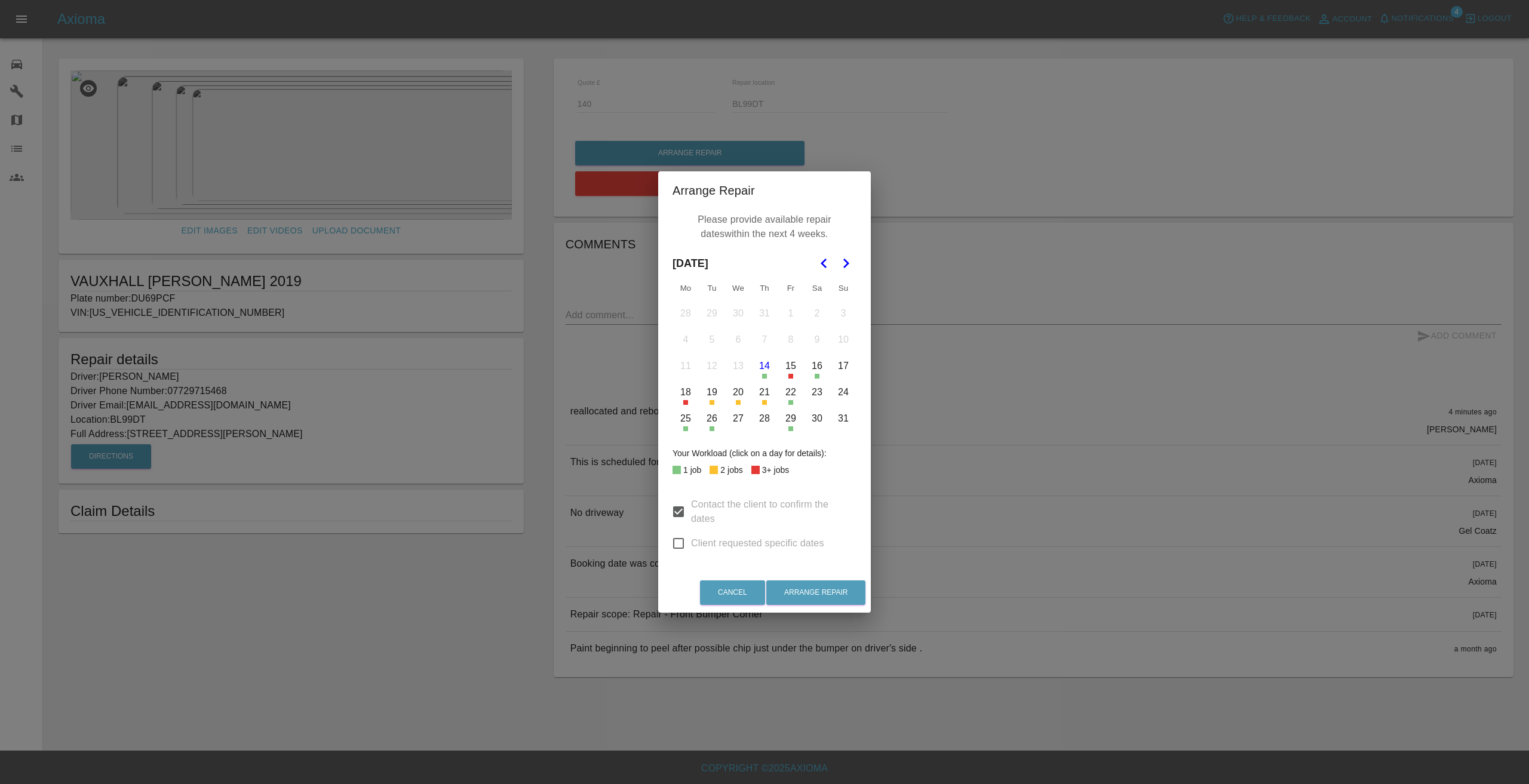
click at [762, 393] on button "21" at bounding box center [764, 392] width 25 height 25
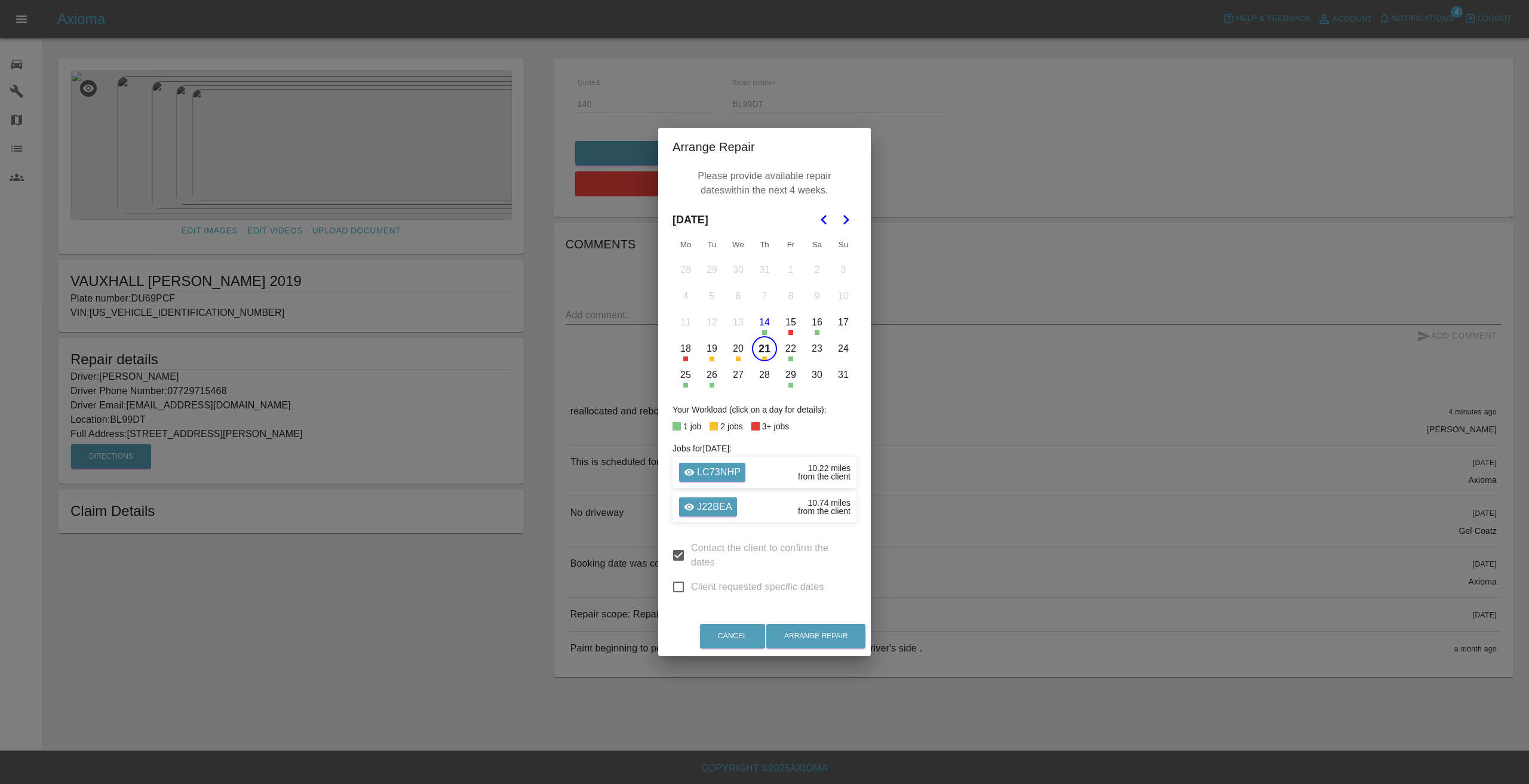
click at [790, 346] on button "22" at bounding box center [790, 349] width 25 height 25
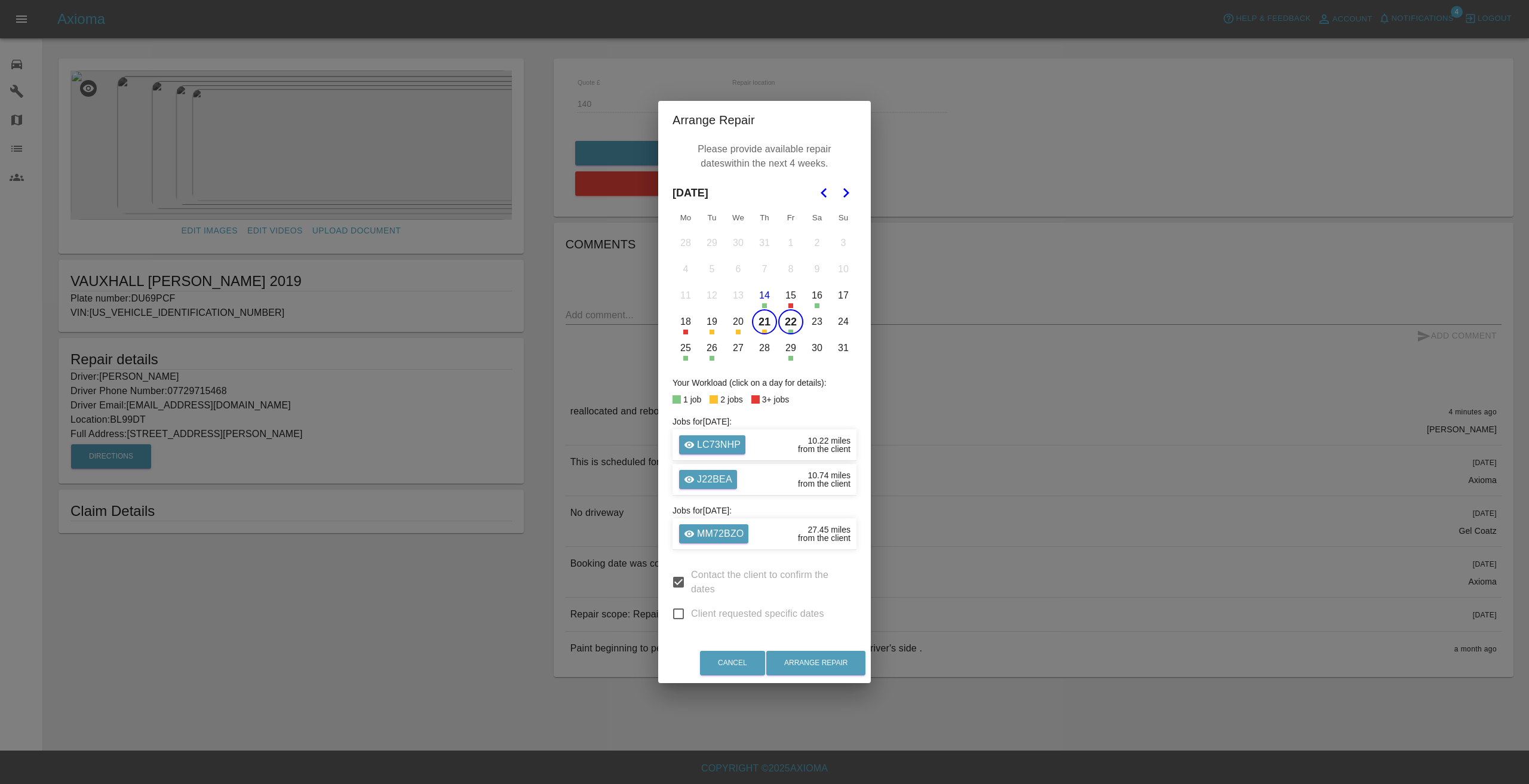
click at [687, 352] on button "25" at bounding box center [686, 348] width 25 height 25
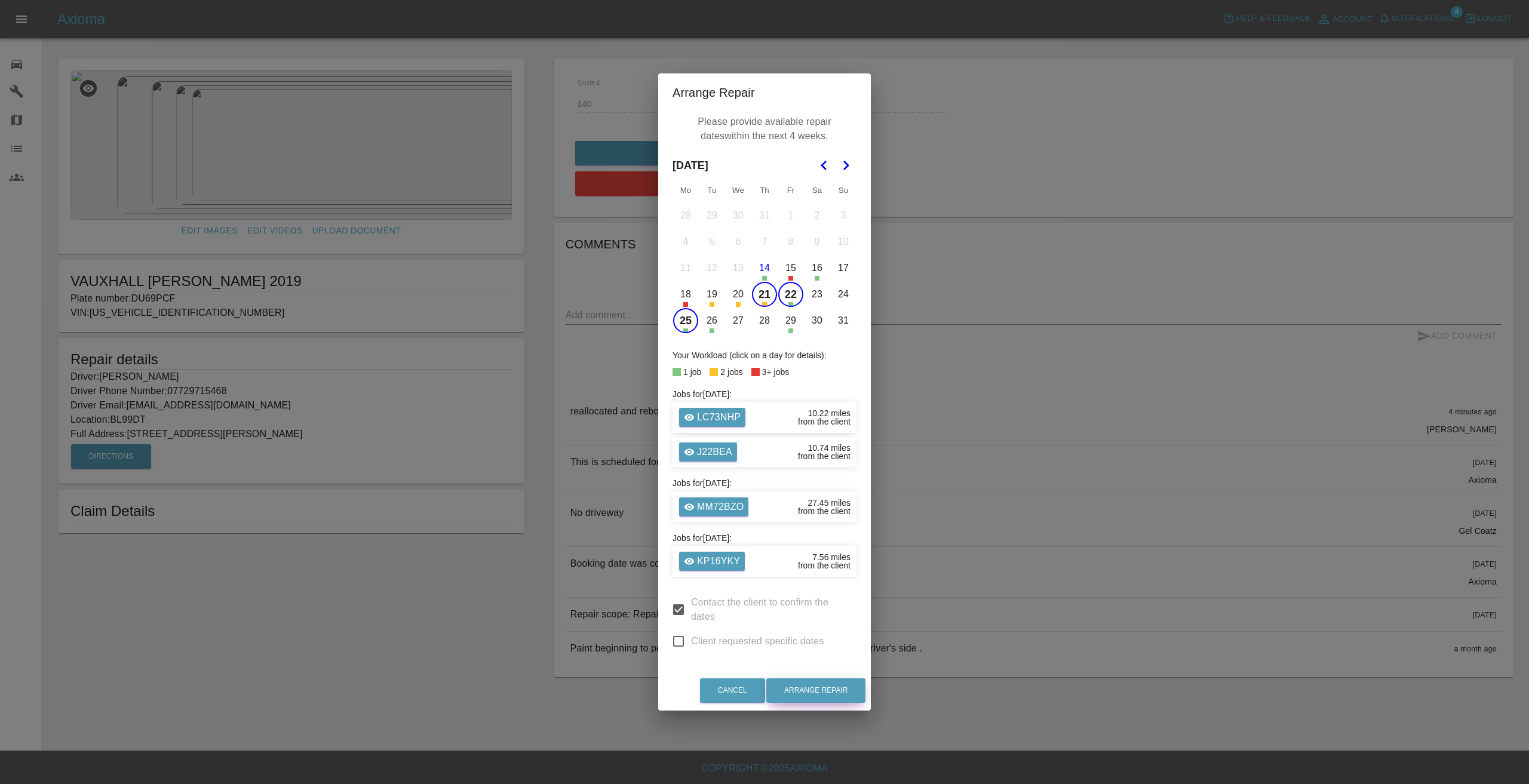
click at [821, 686] on button "Arrange Repair" at bounding box center [816, 691] width 99 height 25
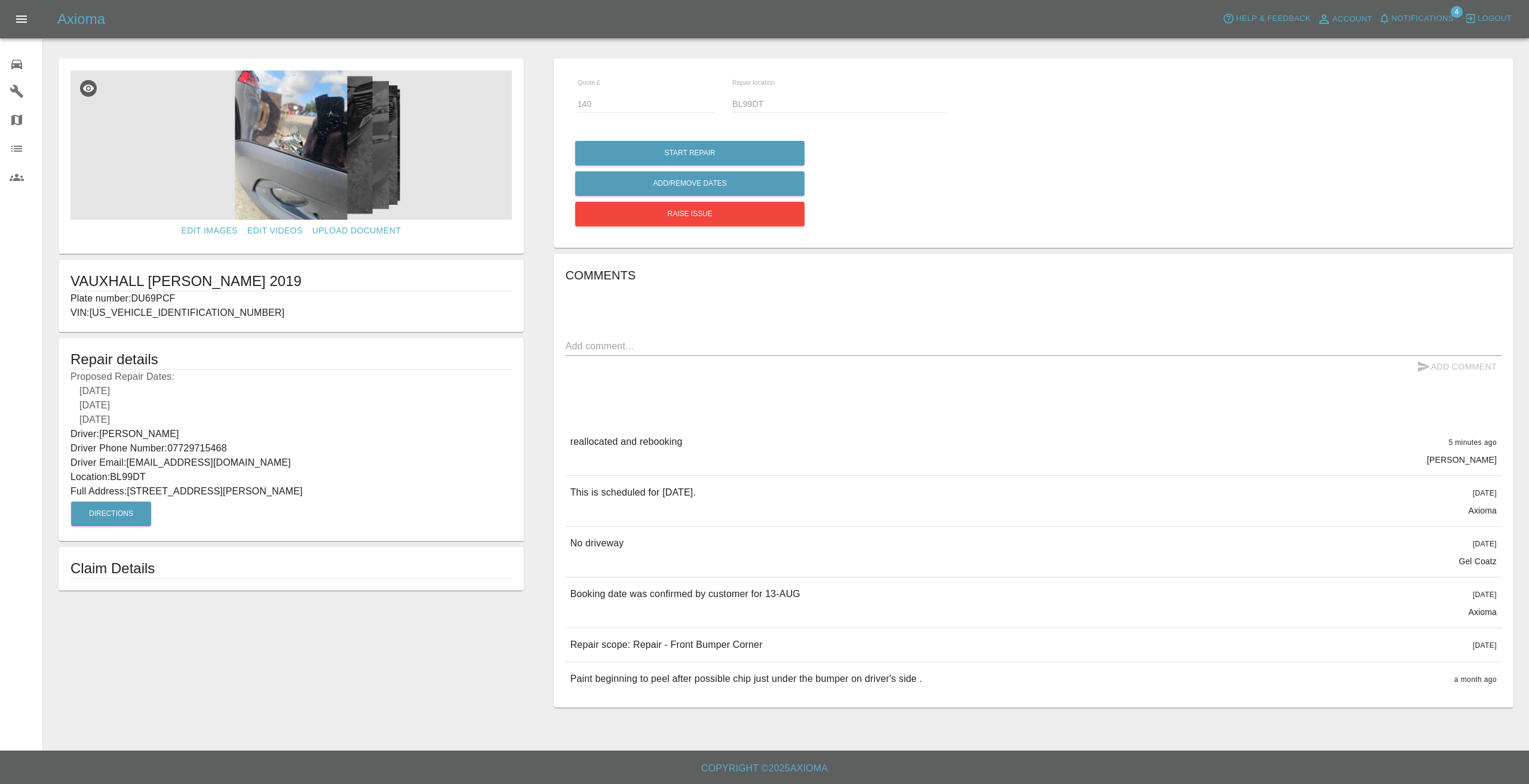
click at [264, 656] on div "Edit Images Edit Videos Upload Document VAUXHALL CROSSLAND 2019 Plate number: D…" at bounding box center [291, 383] width 495 height 661
